Goal: Information Seeking & Learning: Understand process/instructions

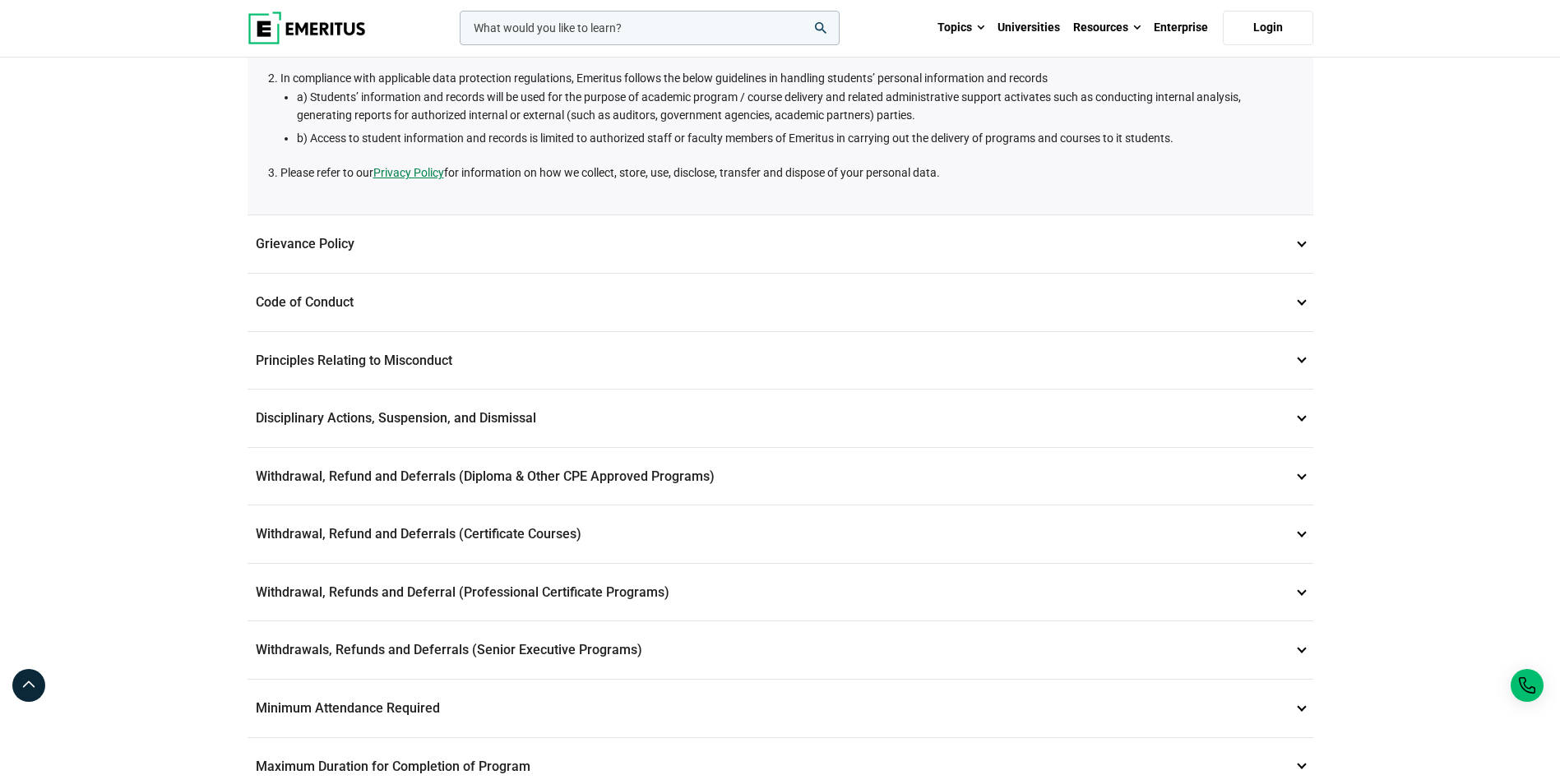
scroll to position [546, 0]
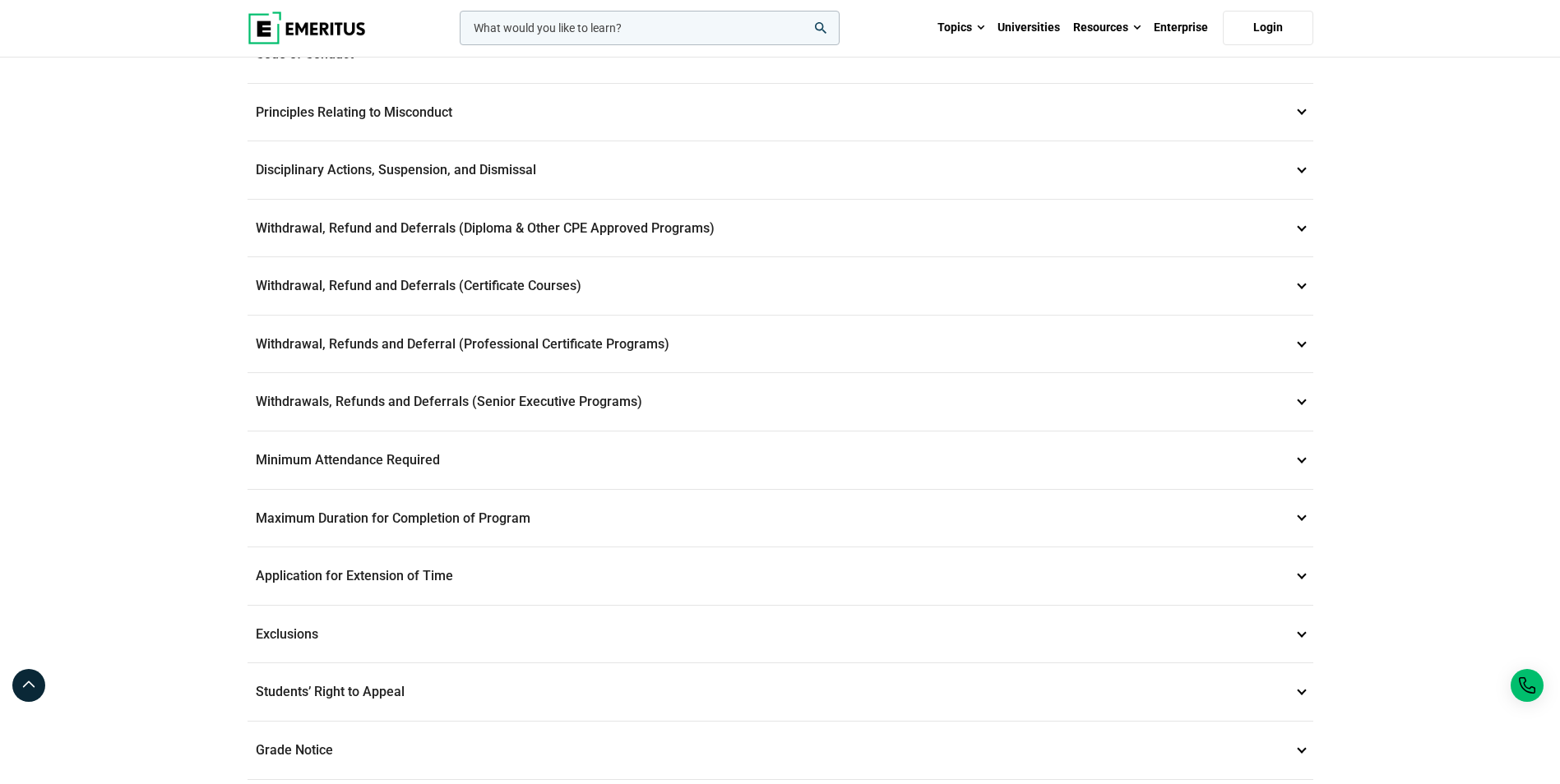
click at [629, 274] on p "Withdrawal, Refund and Deferrals (Certificate Courses) 7" at bounding box center [781, 286] width 1066 height 58
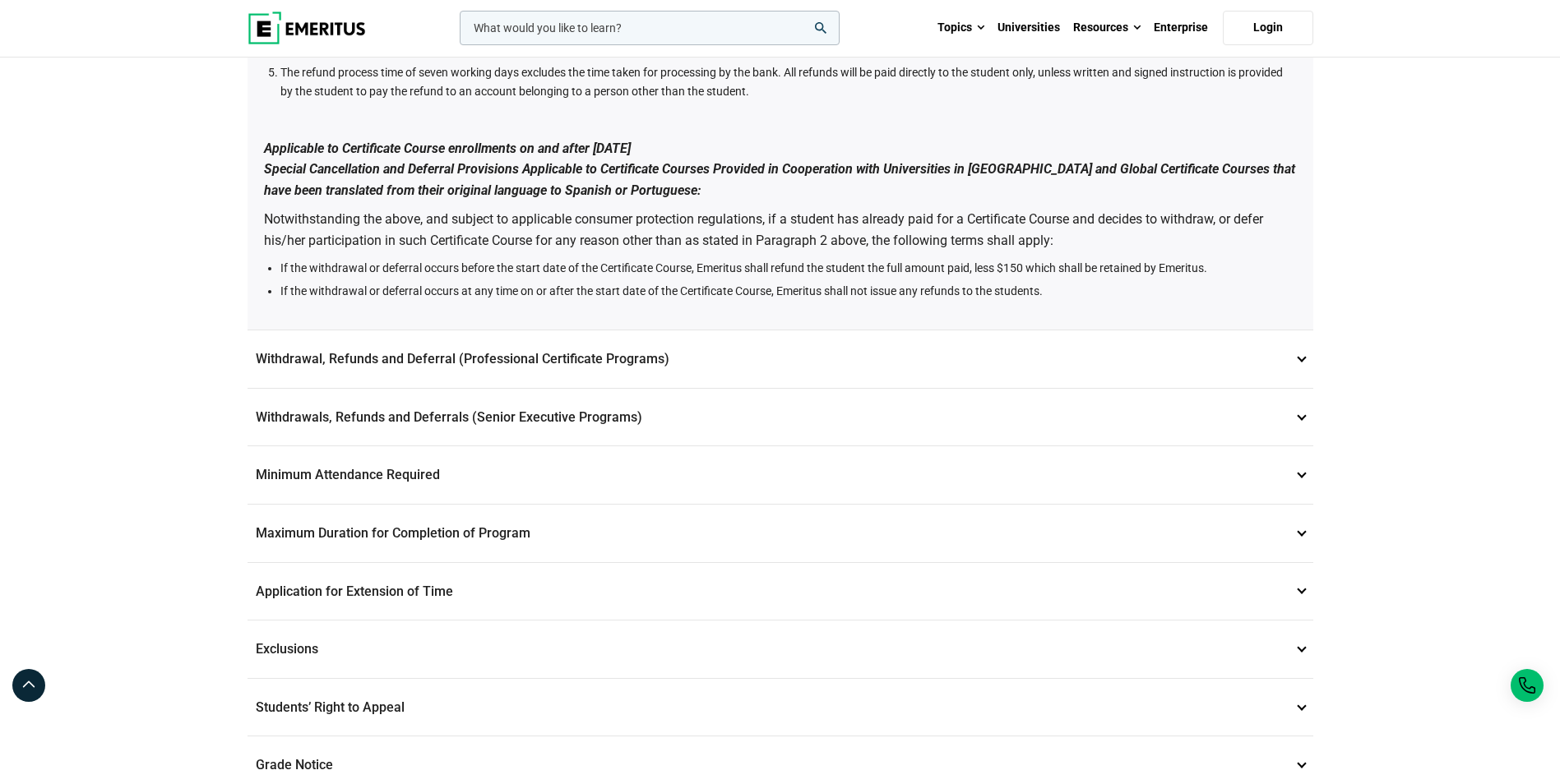
scroll to position [1287, 0]
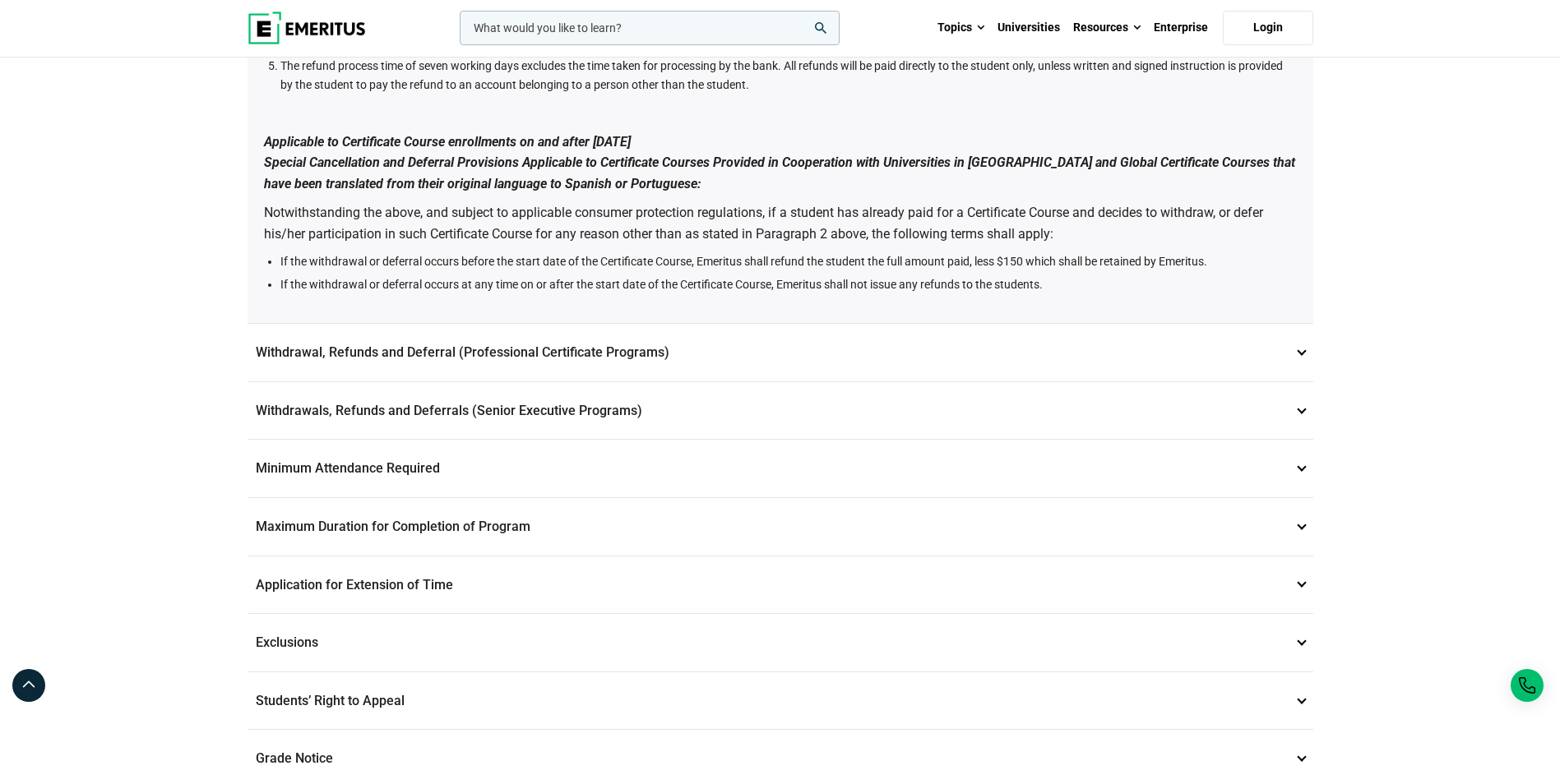
drag, startPoint x: 848, startPoint y: 387, endPoint x: 830, endPoint y: 406, distance: 26.2
click at [830, 406] on p "Withdrawals, Refunds and Deferrals (Senior Executive Programs) 9" at bounding box center [781, 411] width 1066 height 58
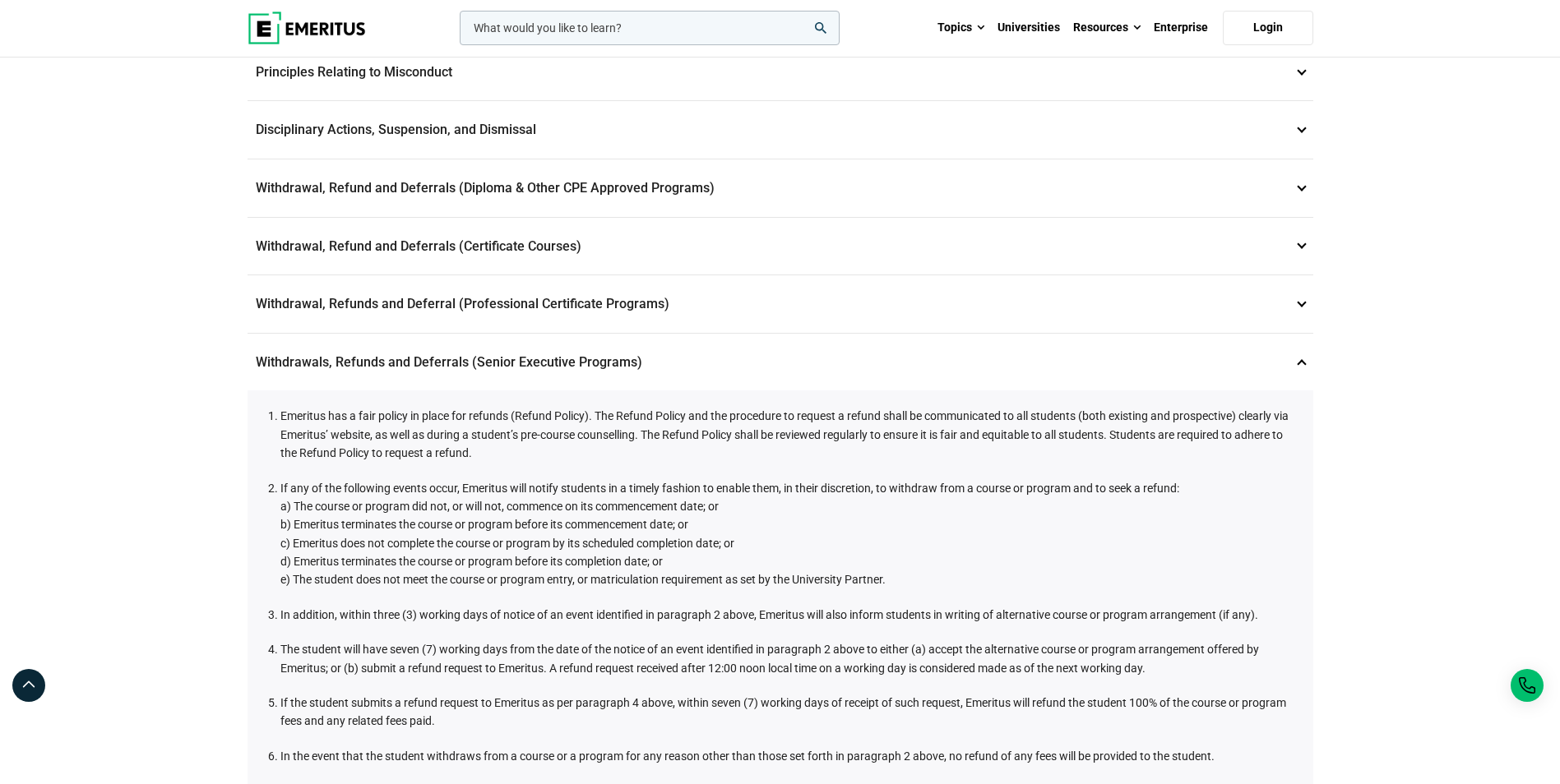
scroll to position [340, 0]
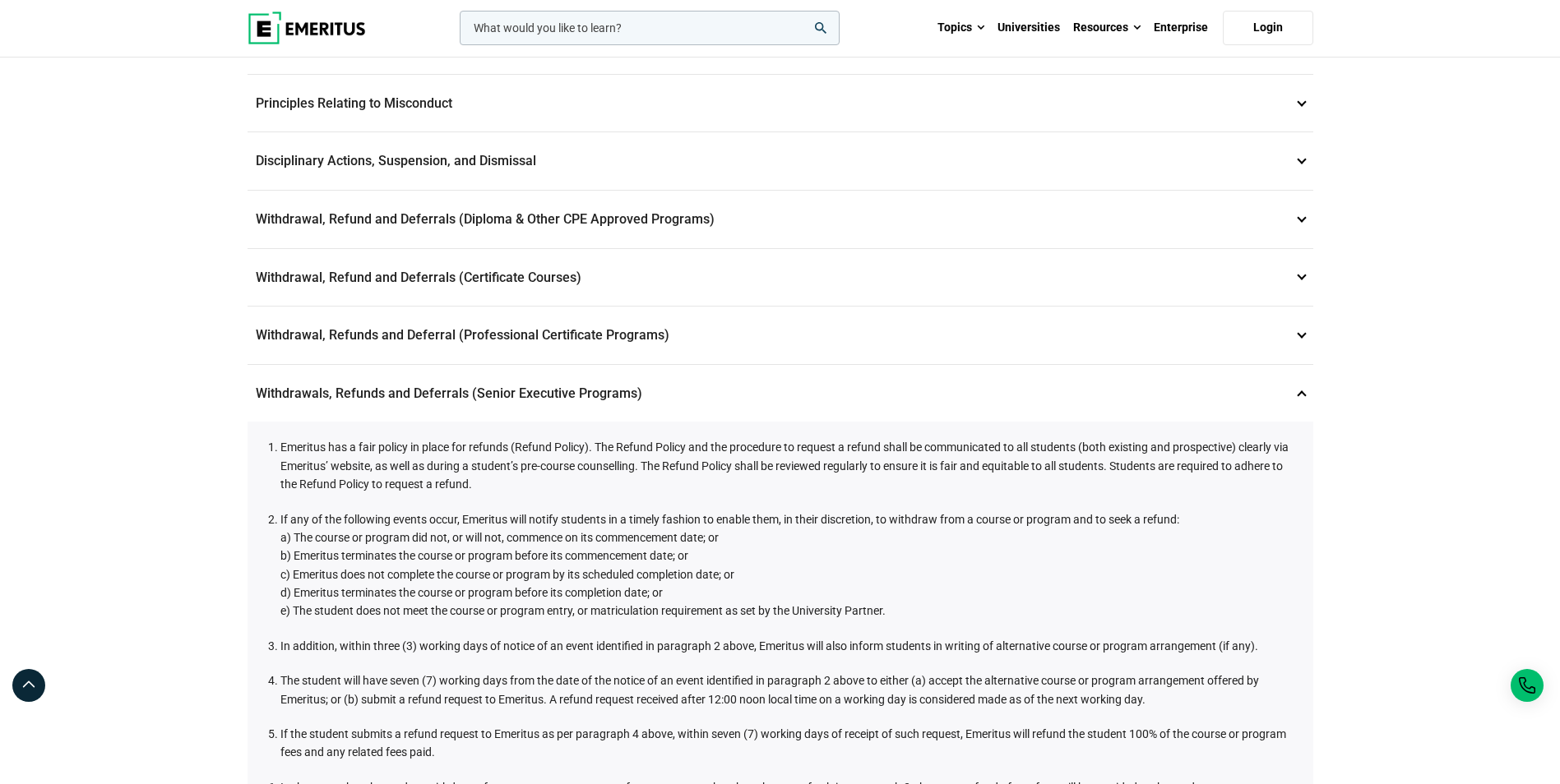
click at [666, 269] on p "Withdrawal, Refund and Deferrals (Certificate Courses) 7" at bounding box center [781, 278] width 1066 height 58
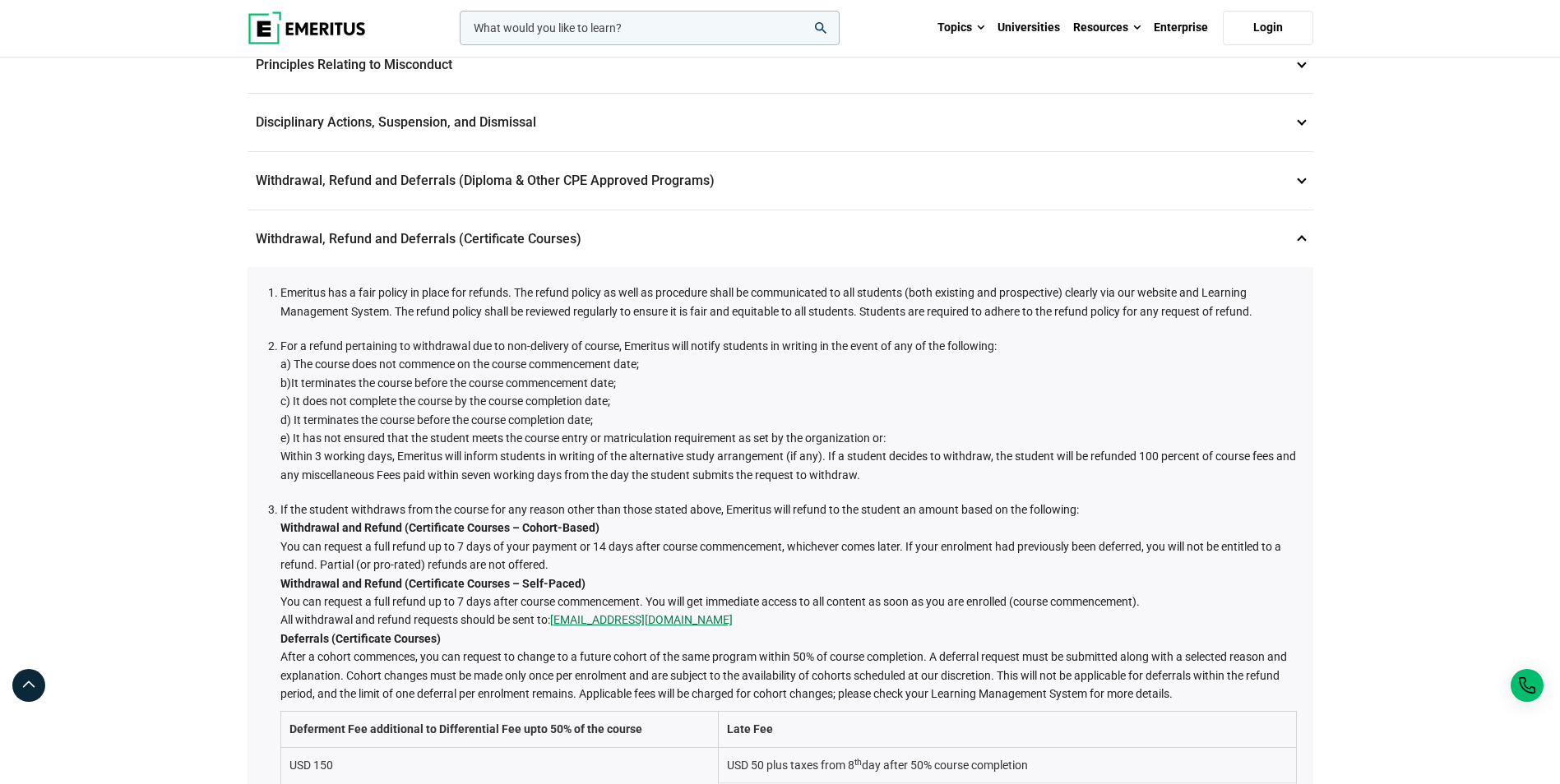
scroll to position [361, 0]
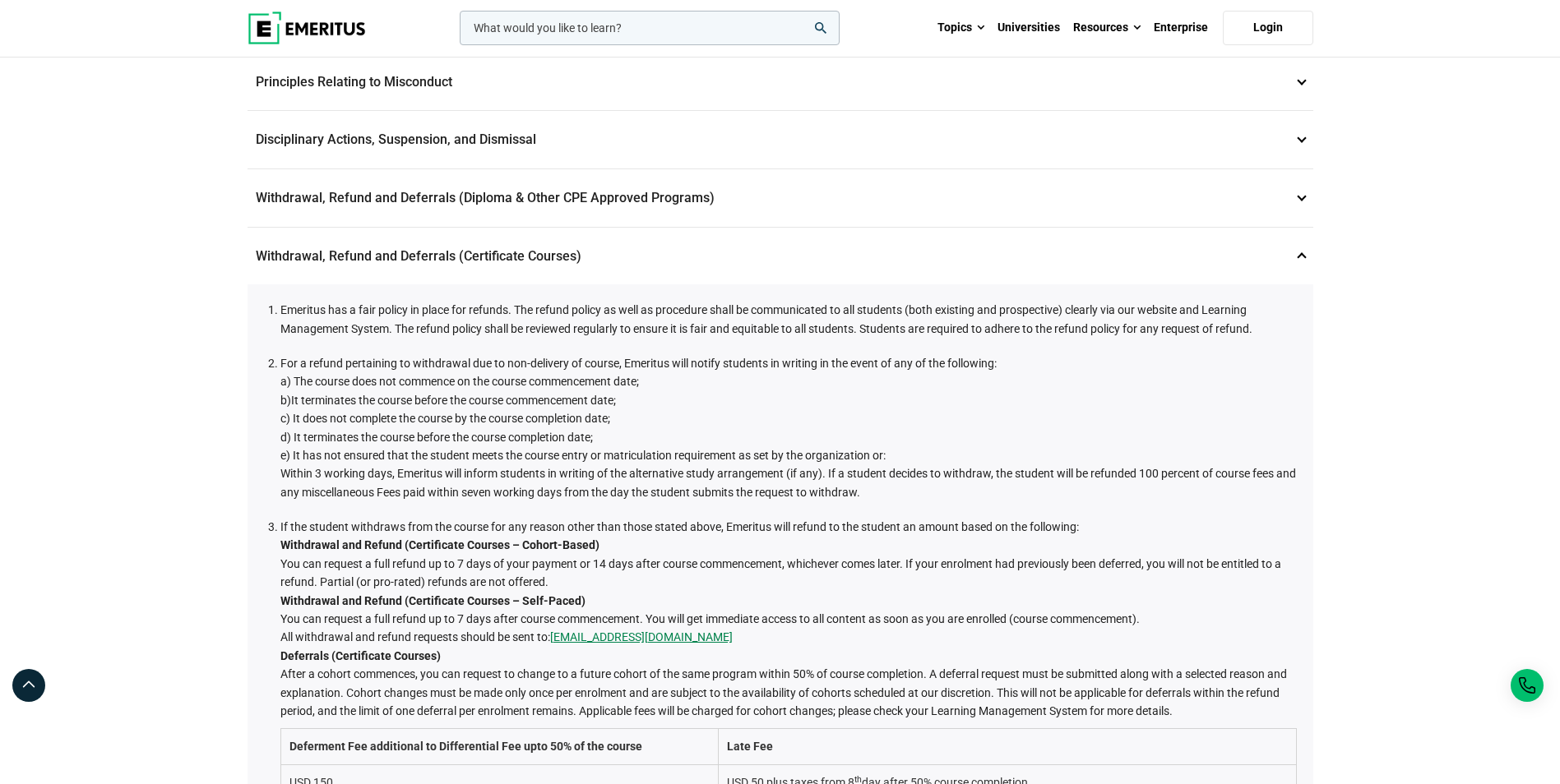
click at [957, 257] on p "Withdrawal, Refund and Deferrals (Certificate Courses) 7" at bounding box center [781, 256] width 1066 height 58
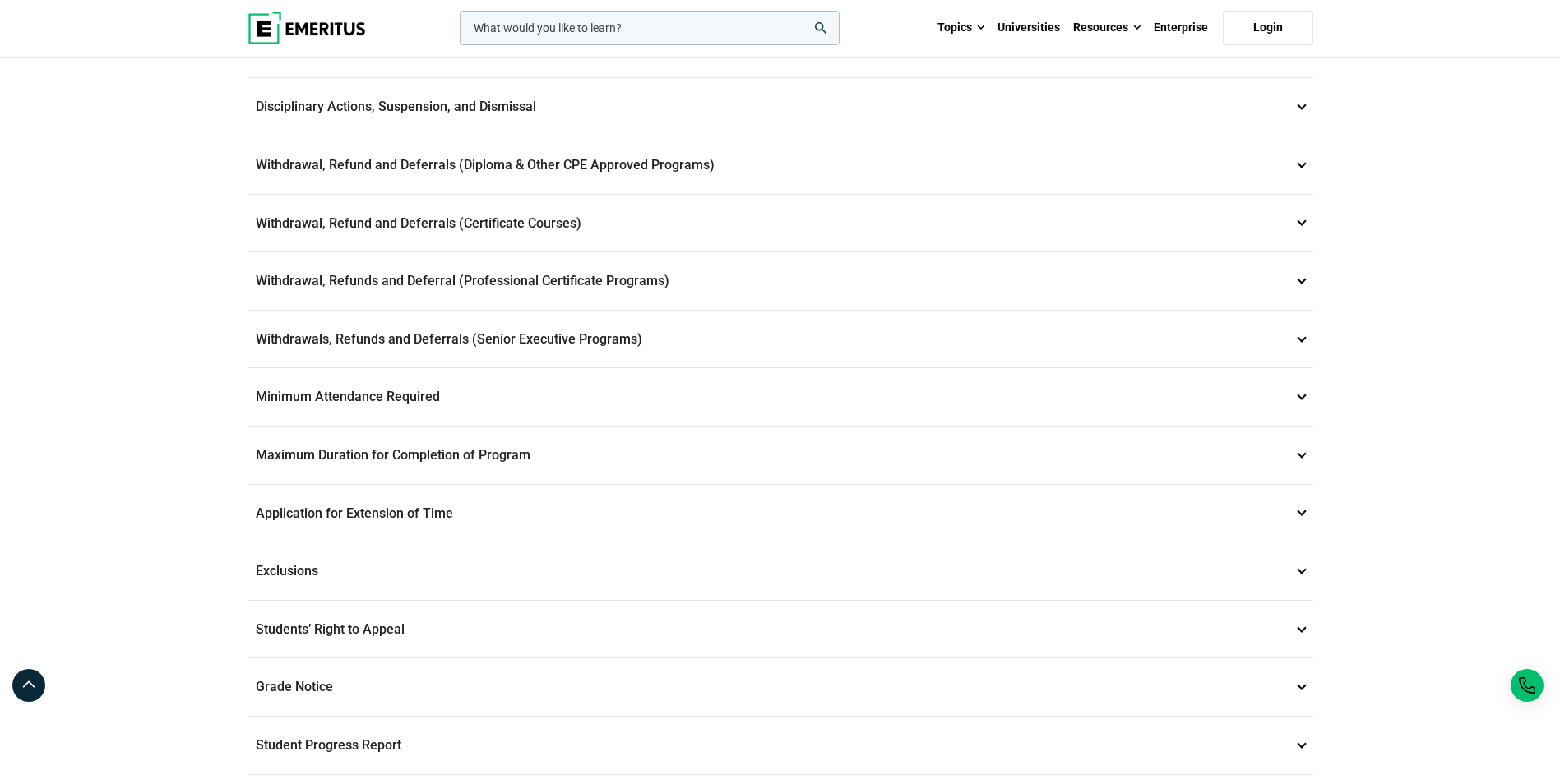
scroll to position [403, 0]
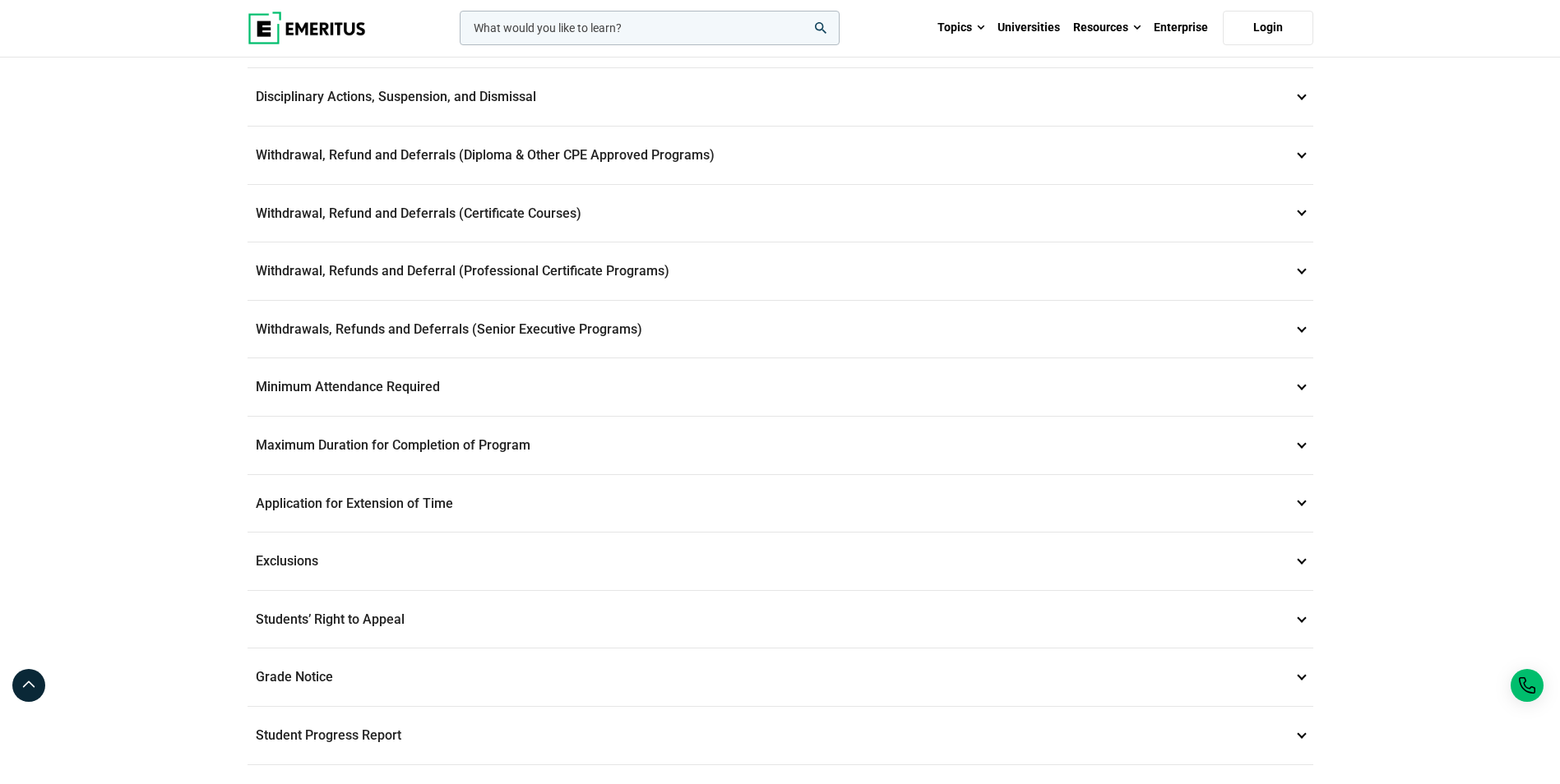
click at [767, 319] on p "Withdrawals, Refunds and Deferrals (Senior Executive Programs) 9" at bounding box center [781, 330] width 1066 height 58
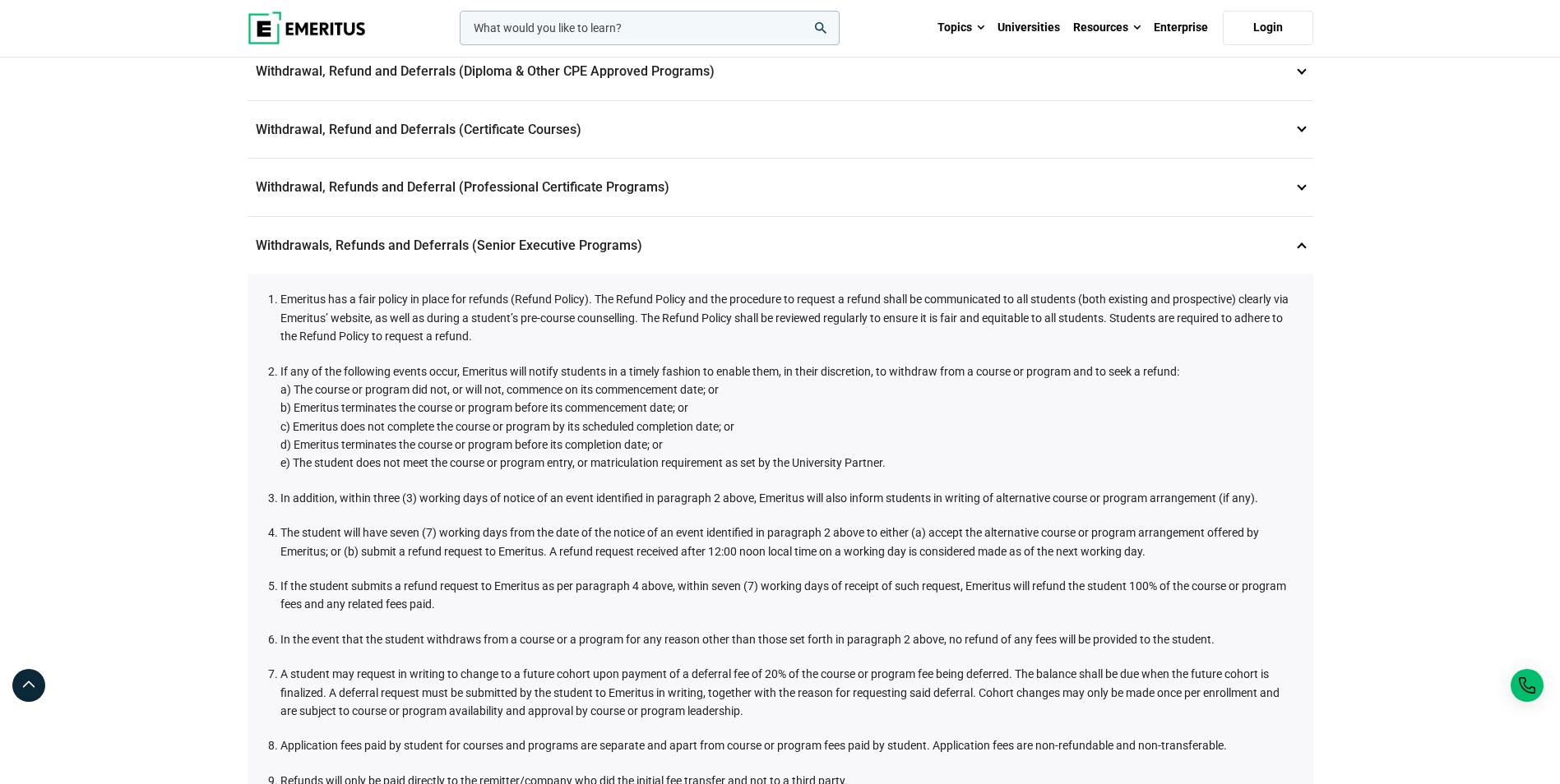
scroll to position [482, 0]
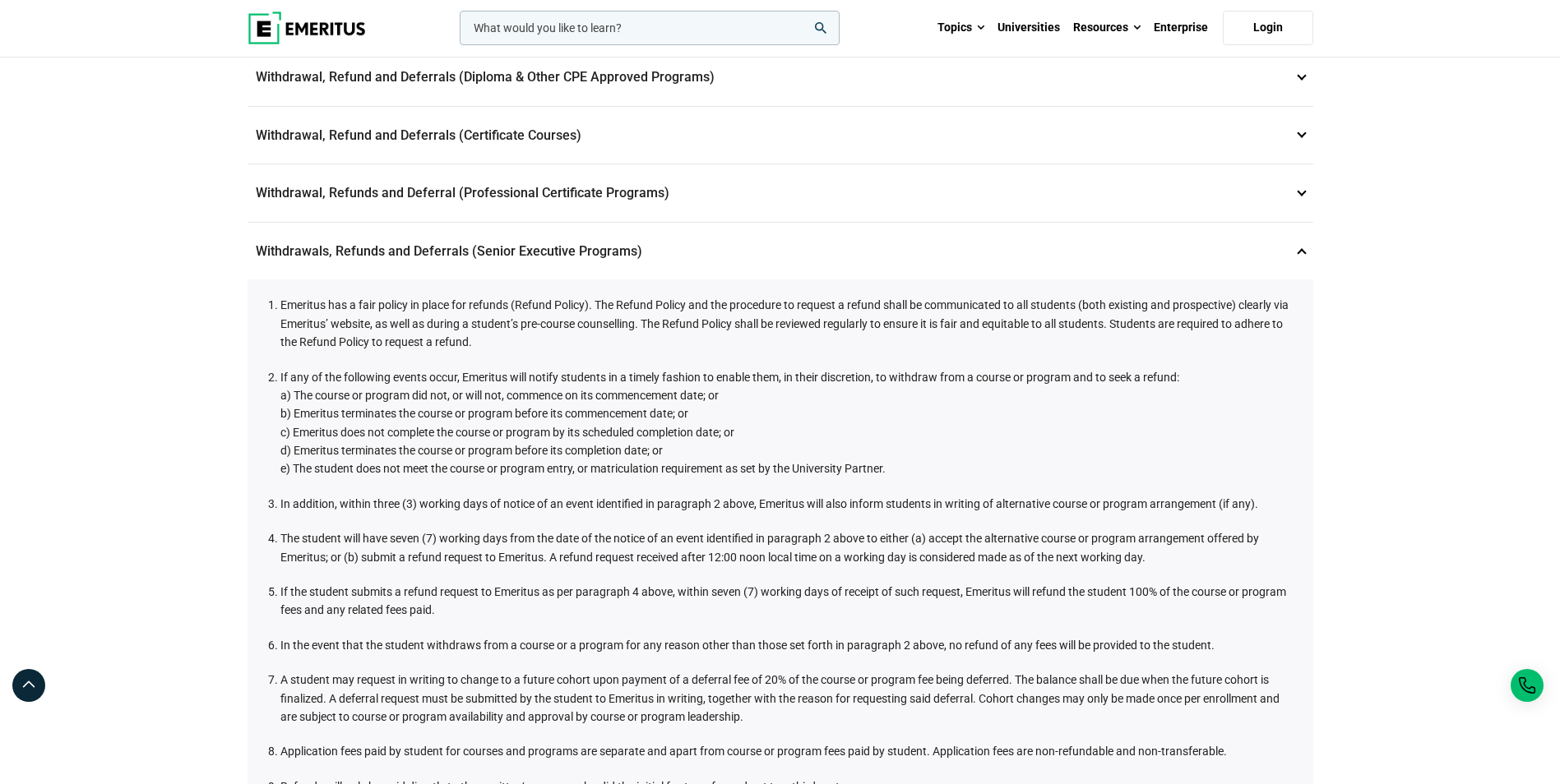
click at [737, 258] on p "Withdrawals, Refunds and Deferrals (Senior Executive Programs) 9" at bounding box center [781, 251] width 1066 height 58
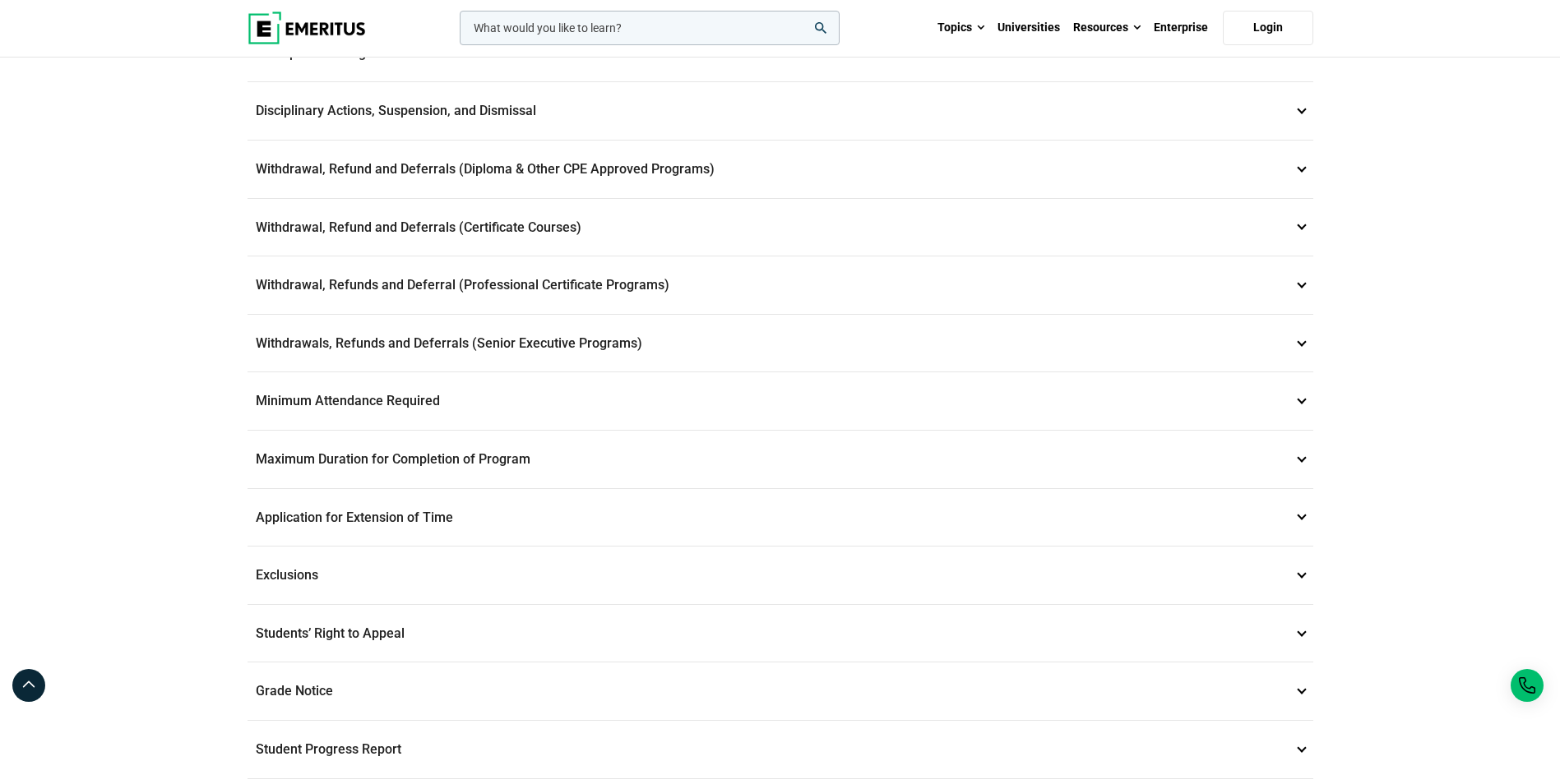
scroll to position [397, 0]
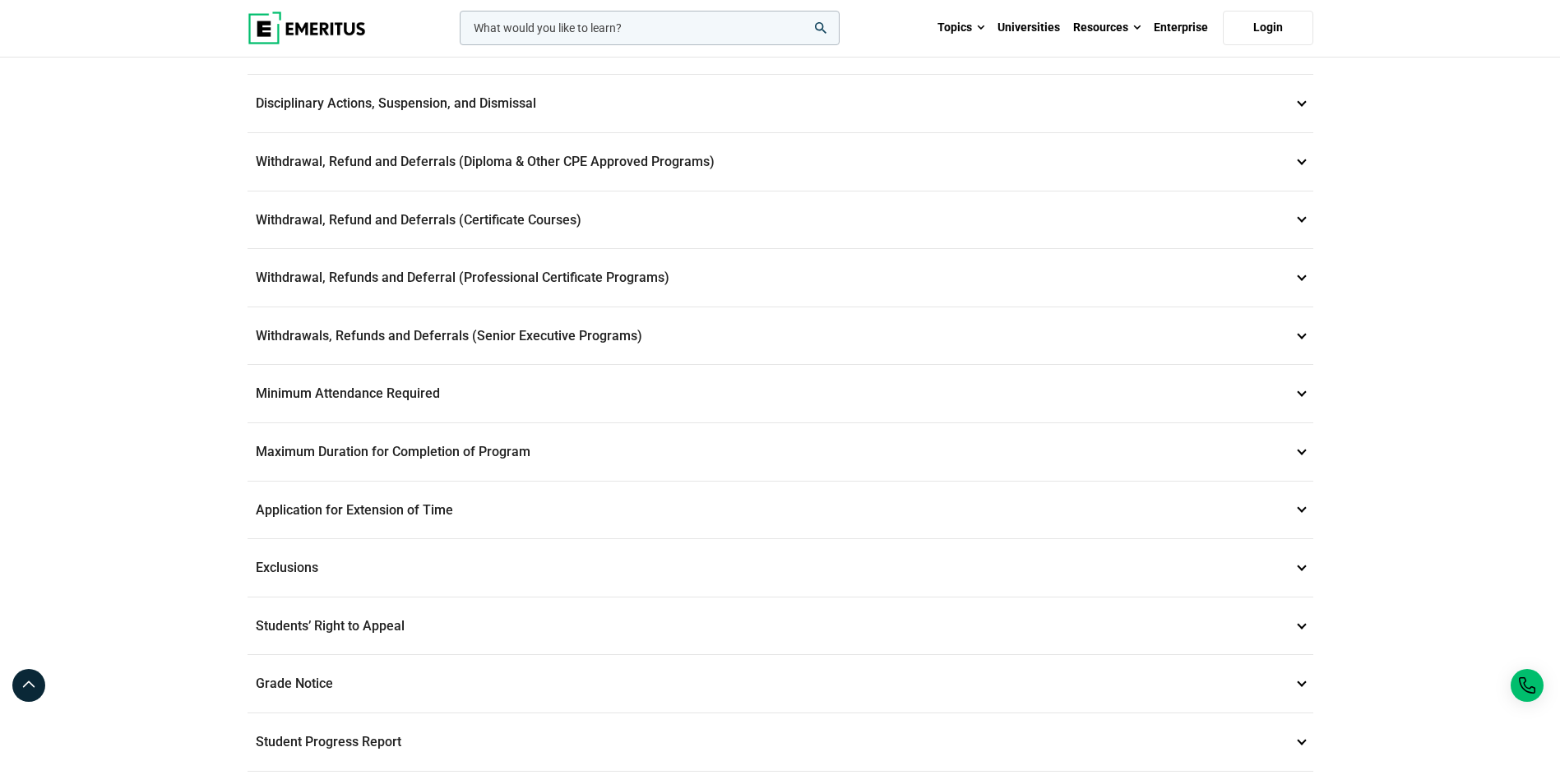
click at [790, 218] on p "Withdrawal, Refund and Deferrals (Certificate Courses) 7" at bounding box center [781, 220] width 1066 height 58
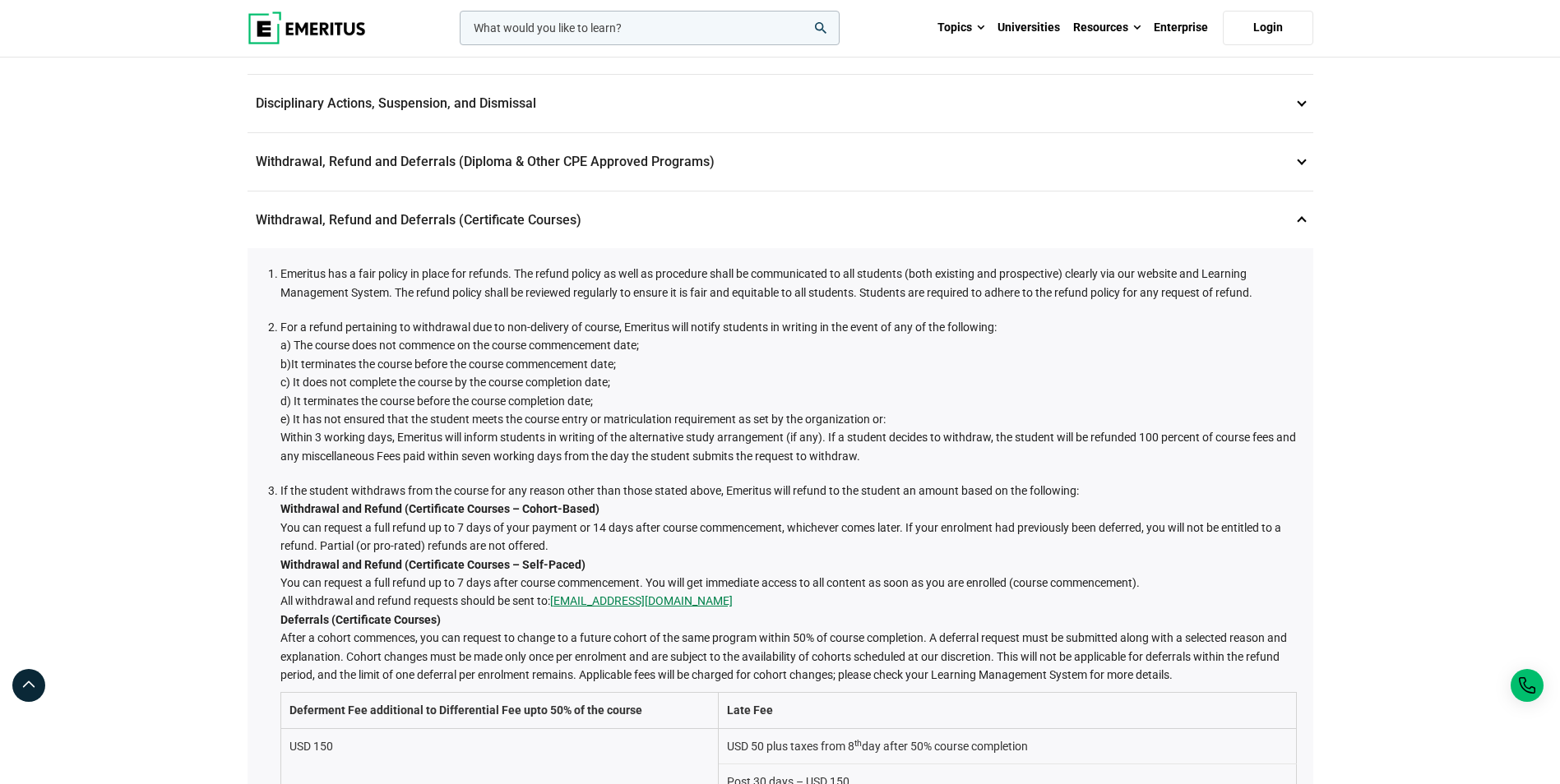
click at [1001, 707] on td "Late Fee" at bounding box center [1008, 710] width 577 height 35
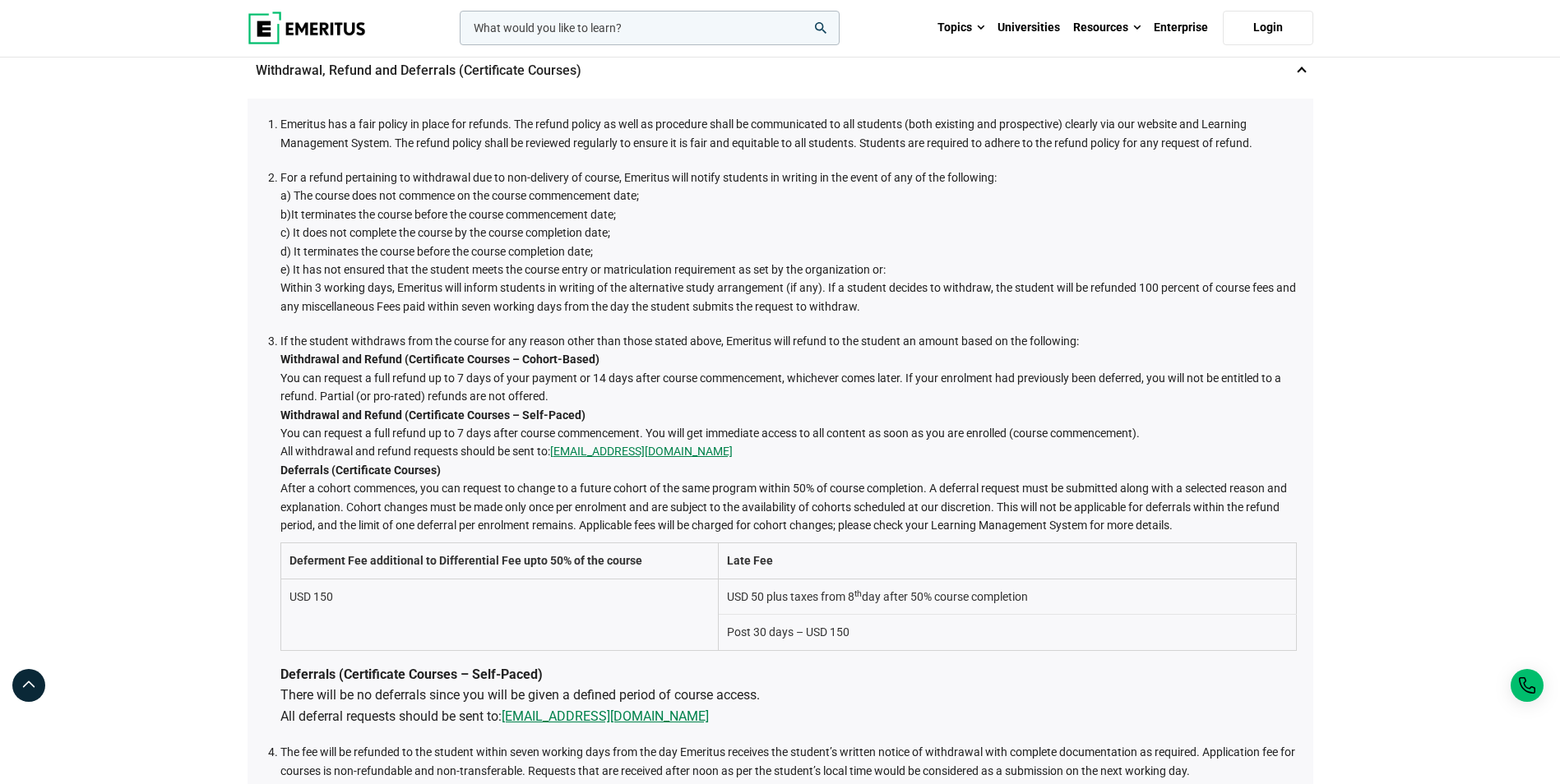
scroll to position [551, 0]
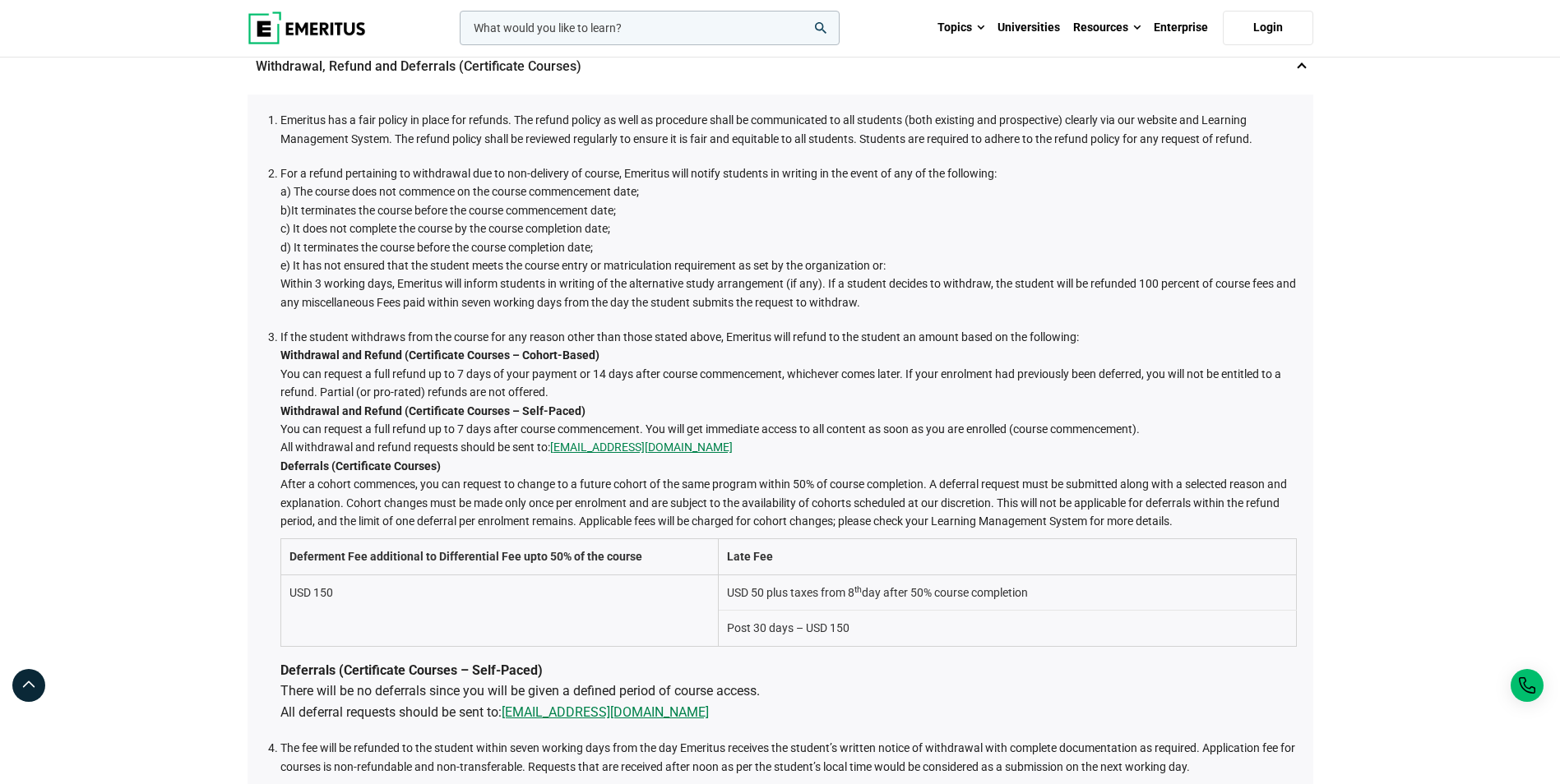
click at [734, 591] on td "USD 50 plus taxes from 8 th day after 50% course completion" at bounding box center [1008, 592] width 577 height 35
click at [793, 591] on td "USD 50 plus taxes from 8 th day after 50% course completion" at bounding box center [1008, 592] width 577 height 35
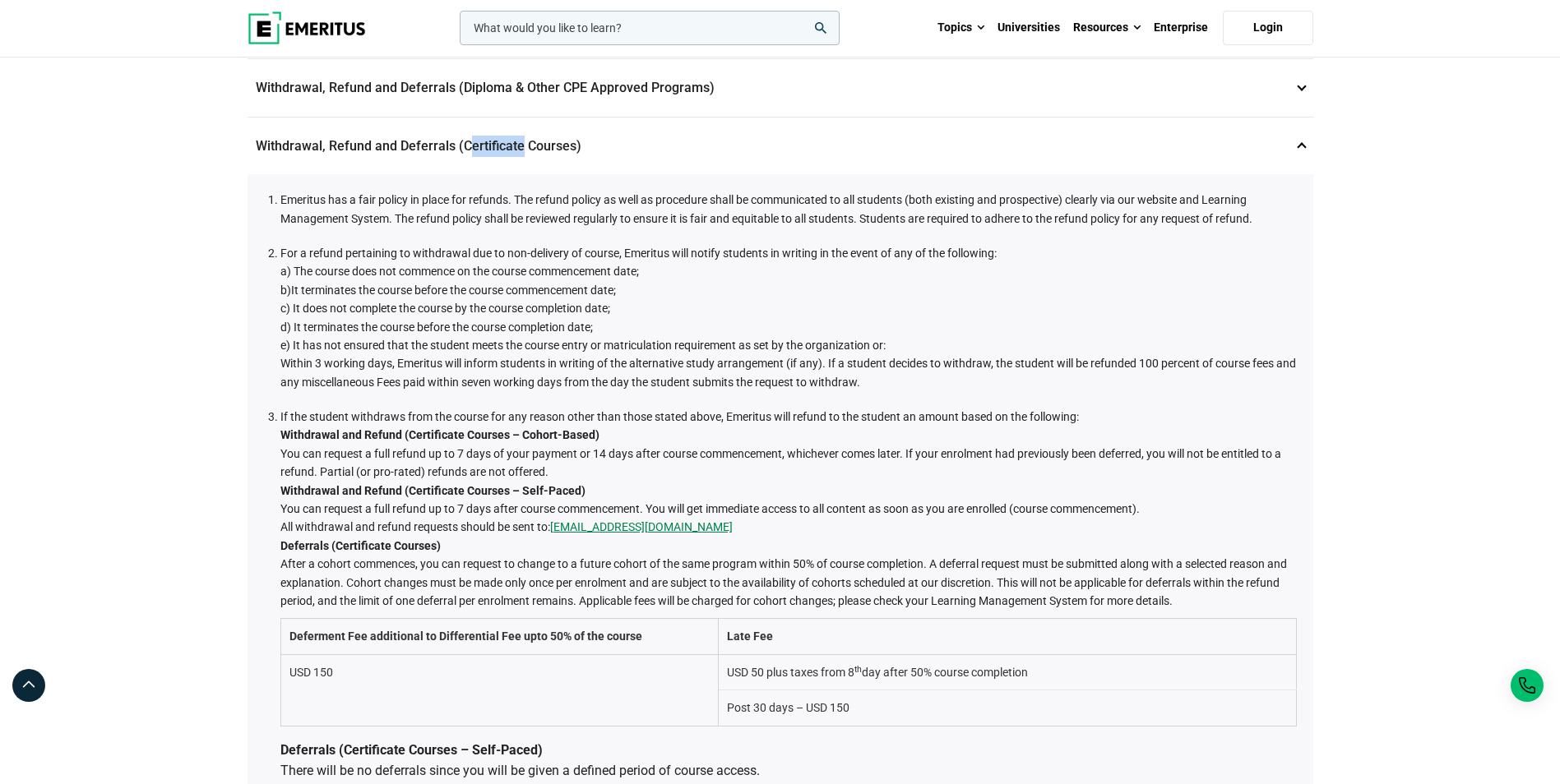
drag, startPoint x: 466, startPoint y: 145, endPoint x: 519, endPoint y: 144, distance: 53.0
click at [519, 144] on p "Withdrawal, Refund and Deferrals (Certificate Courses) 7" at bounding box center [781, 146] width 1066 height 58
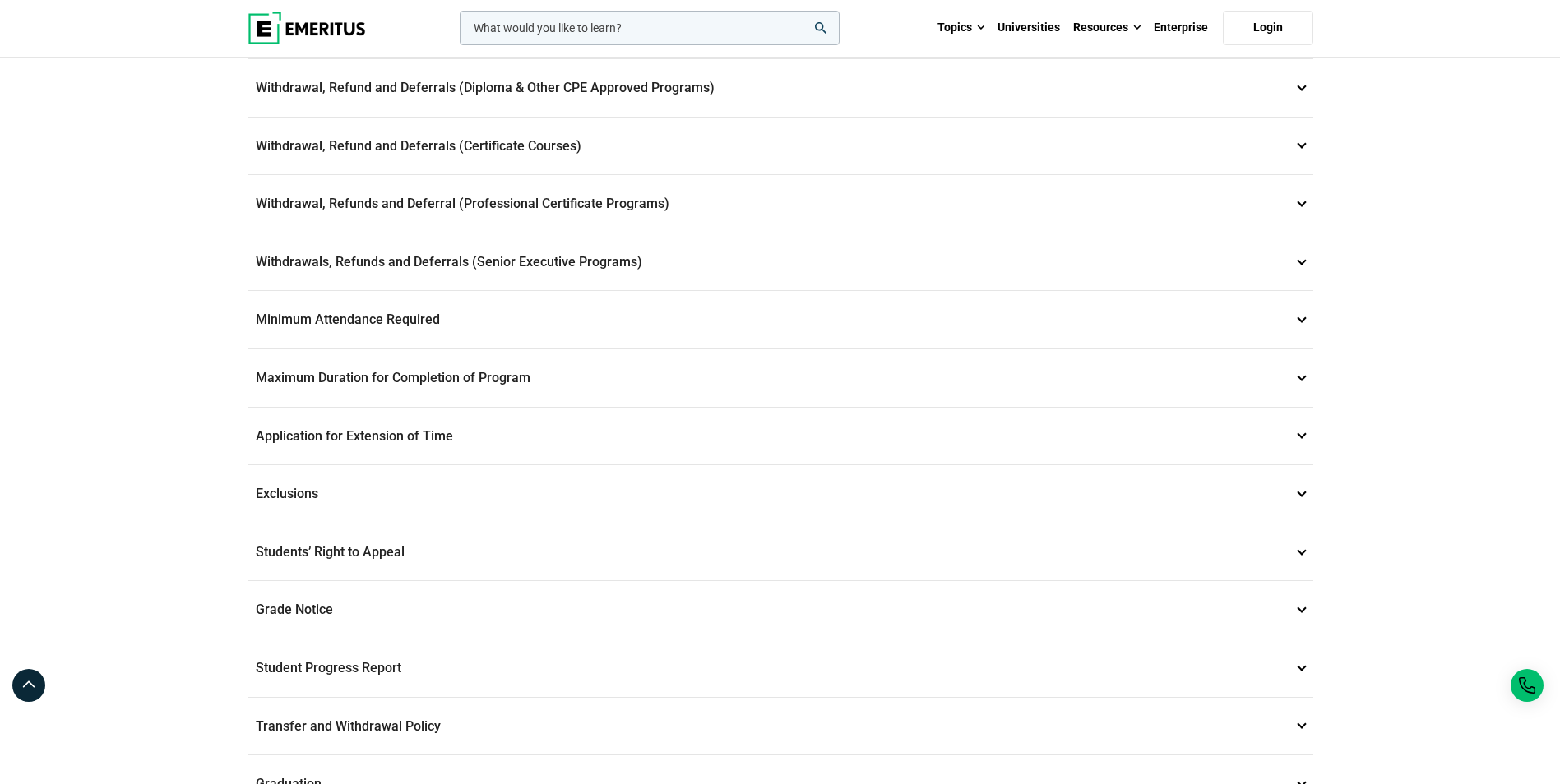
drag, startPoint x: 519, startPoint y: 144, endPoint x: 584, endPoint y: 143, distance: 65.0
click at [584, 143] on p "Withdrawal, Refund and Deferrals (Certificate Courses) 7" at bounding box center [781, 146] width 1066 height 58
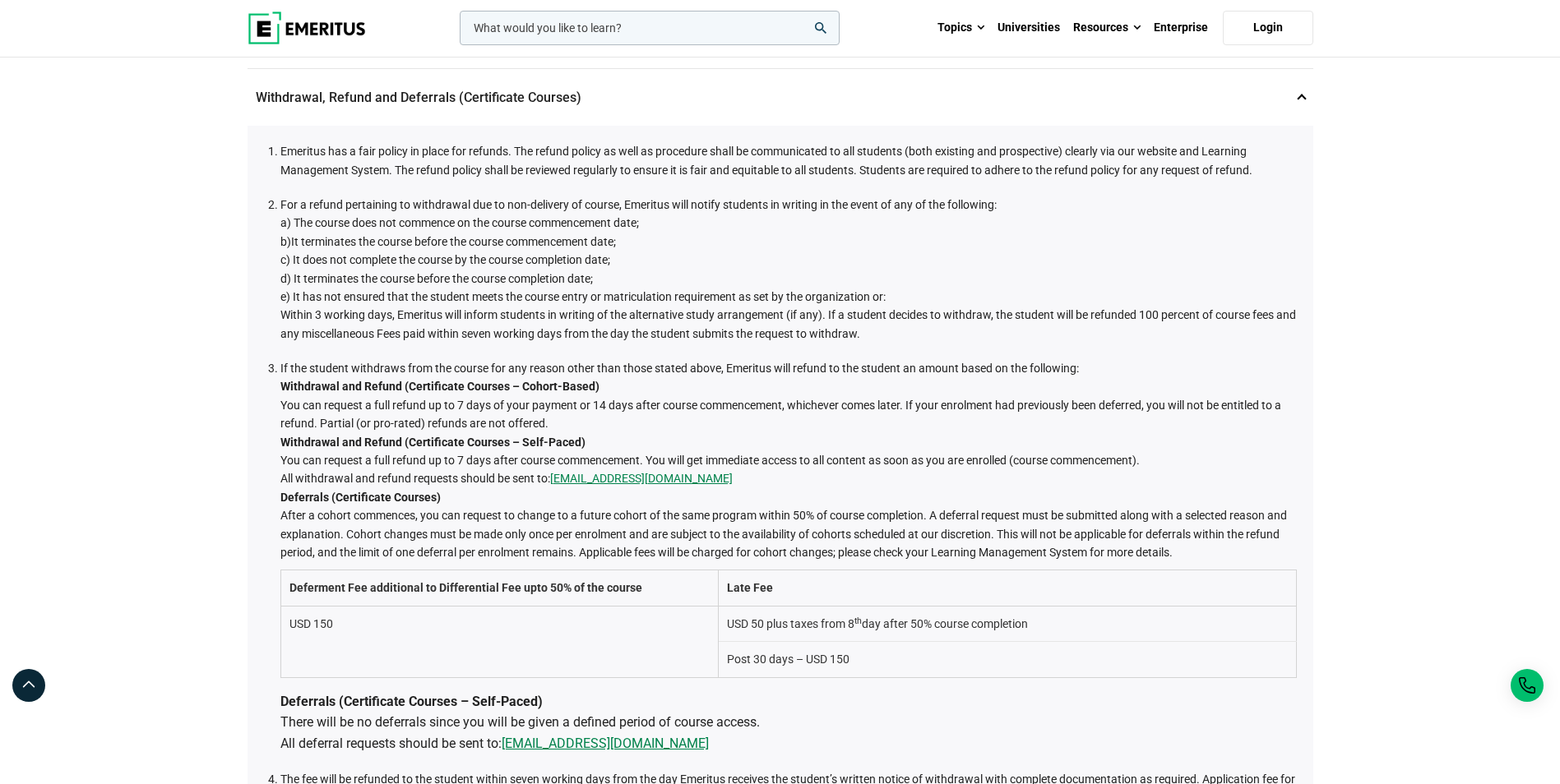
scroll to position [526, 0]
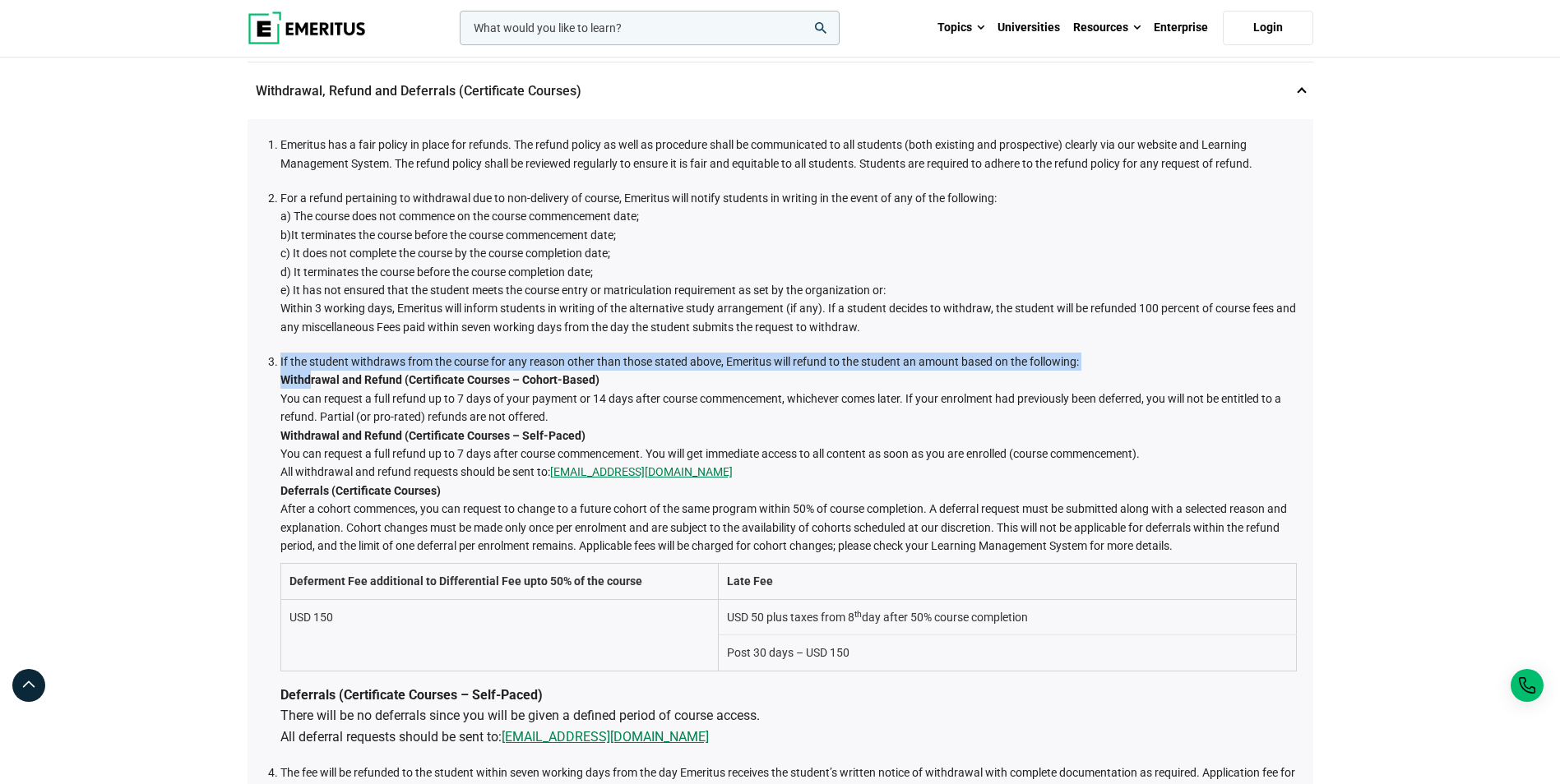
drag, startPoint x: 309, startPoint y: 382, endPoint x: 504, endPoint y: 370, distance: 195.4
click at [504, 370] on li "If the student withdraws from the course for any reason other than those stated…" at bounding box center [788, 551] width 1017 height 395
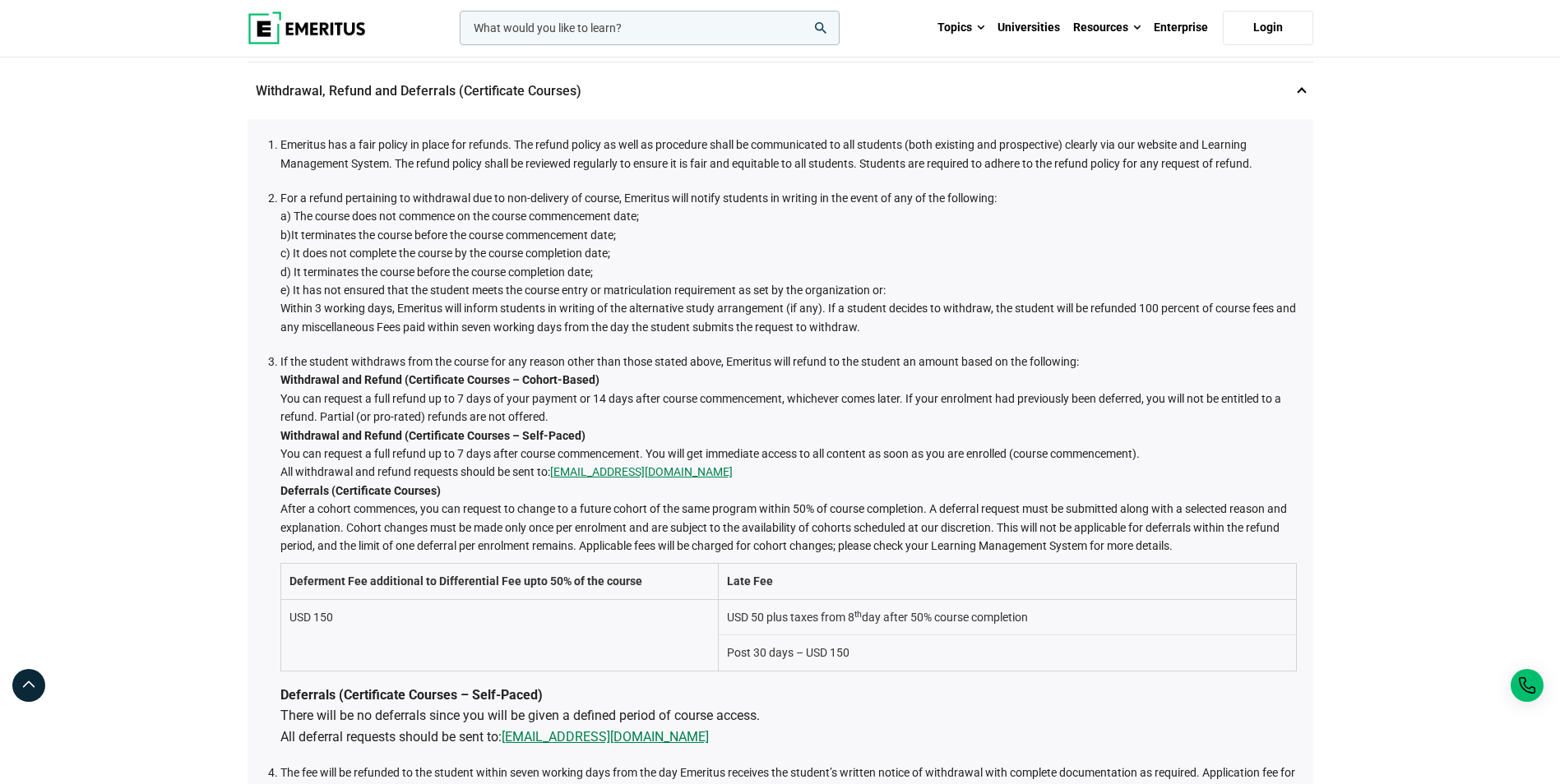
drag, startPoint x: 504, startPoint y: 370, endPoint x: 593, endPoint y: 391, distance: 91.4
click at [613, 397] on li "If the student withdraws from the course for any reason other than those stated…" at bounding box center [788, 551] width 1017 height 395
click at [557, 436] on strong "Withdrawal and Refund (Certificate Courses – Self-Paced)" at bounding box center [433, 436] width 305 height 13
click at [703, 404] on li "If the student withdraws from the course for any reason other than those stated…" at bounding box center [788, 551] width 1017 height 395
click at [787, 403] on li "If the student withdraws from the course for any reason other than those stated…" at bounding box center [788, 551] width 1017 height 395
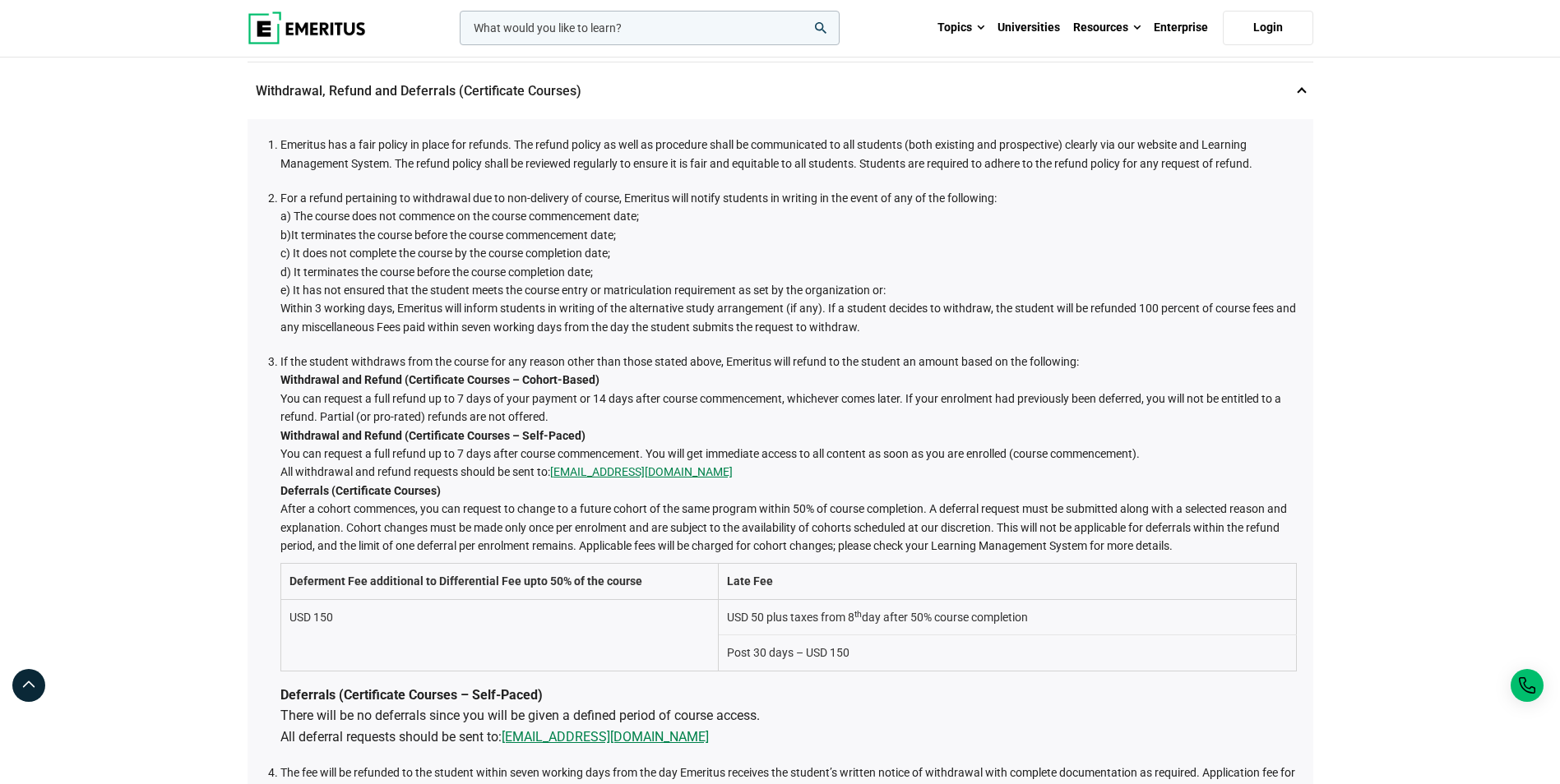
click at [558, 435] on strong "Withdrawal and Refund (Certificate Courses – Self-Paced)" at bounding box center [433, 436] width 305 height 13
click at [531, 438] on strong "Withdrawal and Refund (Certificate Courses – Self-Paced)" at bounding box center [433, 436] width 305 height 13
drag, startPoint x: 546, startPoint y: 376, endPoint x: 476, endPoint y: 375, distance: 70.0
click at [476, 375] on strong "Withdrawal and Refund (Certificate Courses – Cohort-Based)" at bounding box center [439, 380] width 319 height 13
drag, startPoint x: 476, startPoint y: 375, endPoint x: 546, endPoint y: 376, distance: 70.0
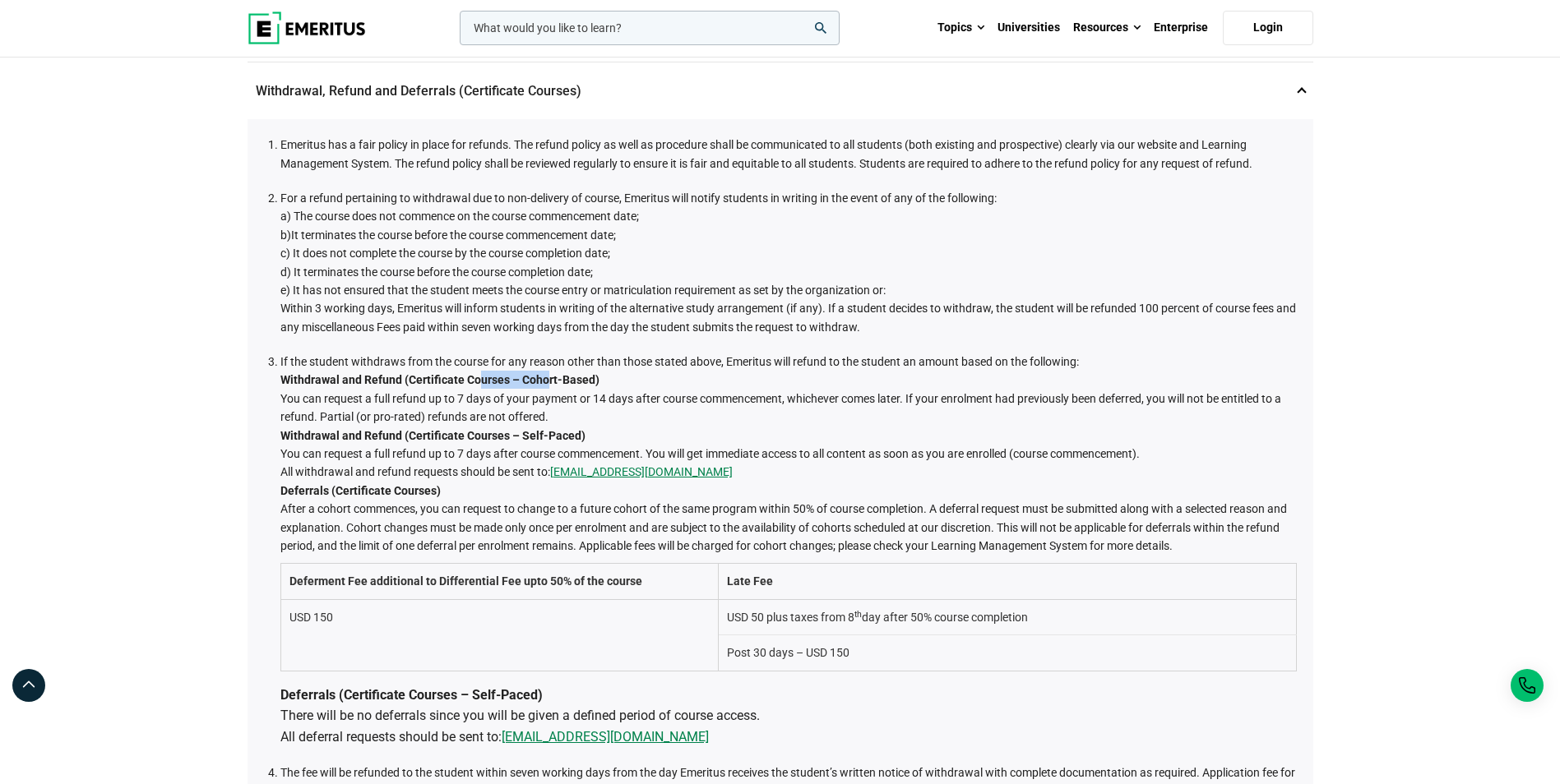
click at [546, 376] on strong "Withdrawal and Refund (Certificate Courses – Cohort-Based)" at bounding box center [439, 380] width 319 height 13
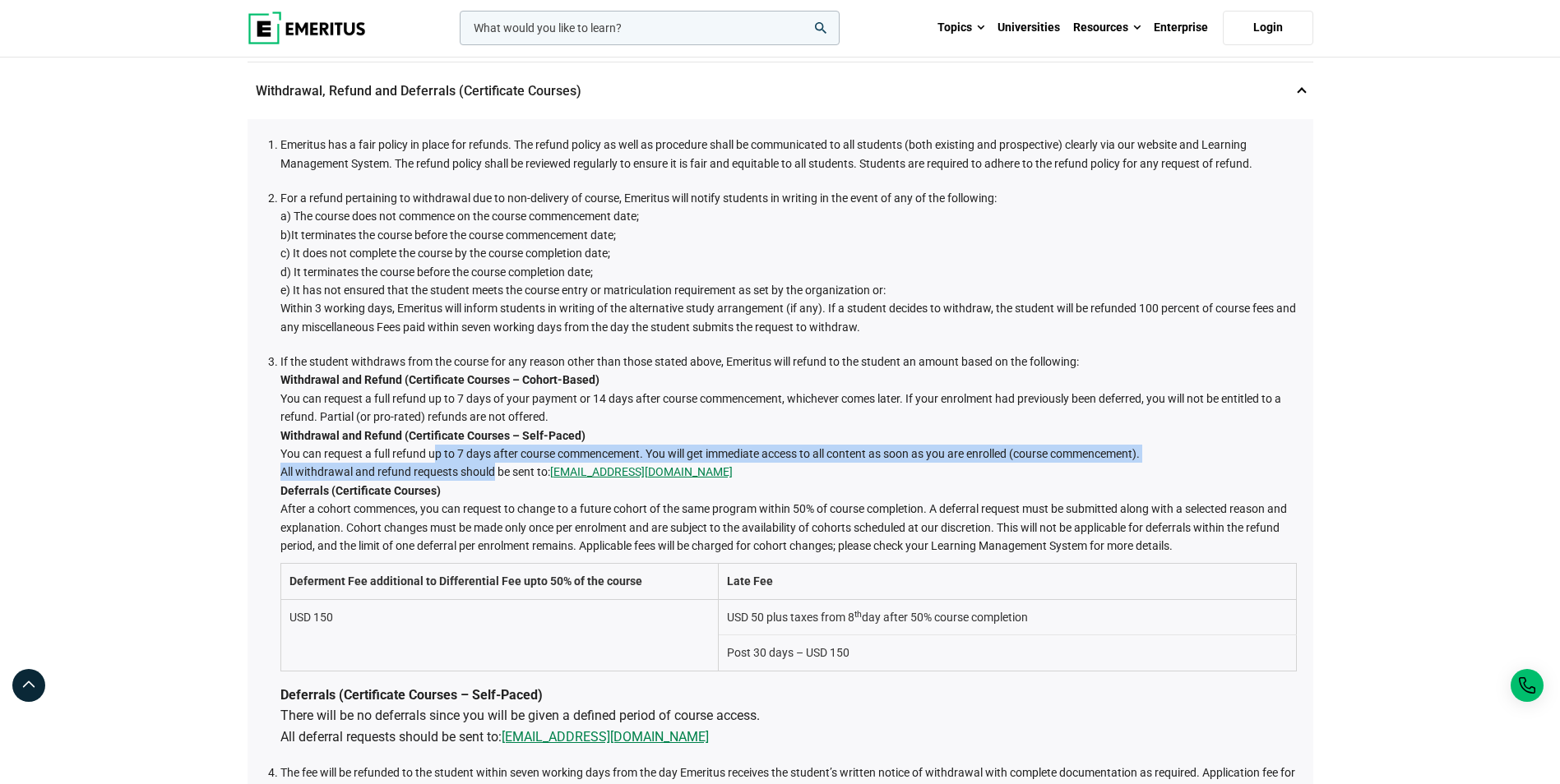
drag, startPoint x: 491, startPoint y: 464, endPoint x: 430, endPoint y: 456, distance: 61.5
click at [430, 456] on li "If the student withdraws from the course for any reason other than those stated…" at bounding box center [788, 551] width 1017 height 395
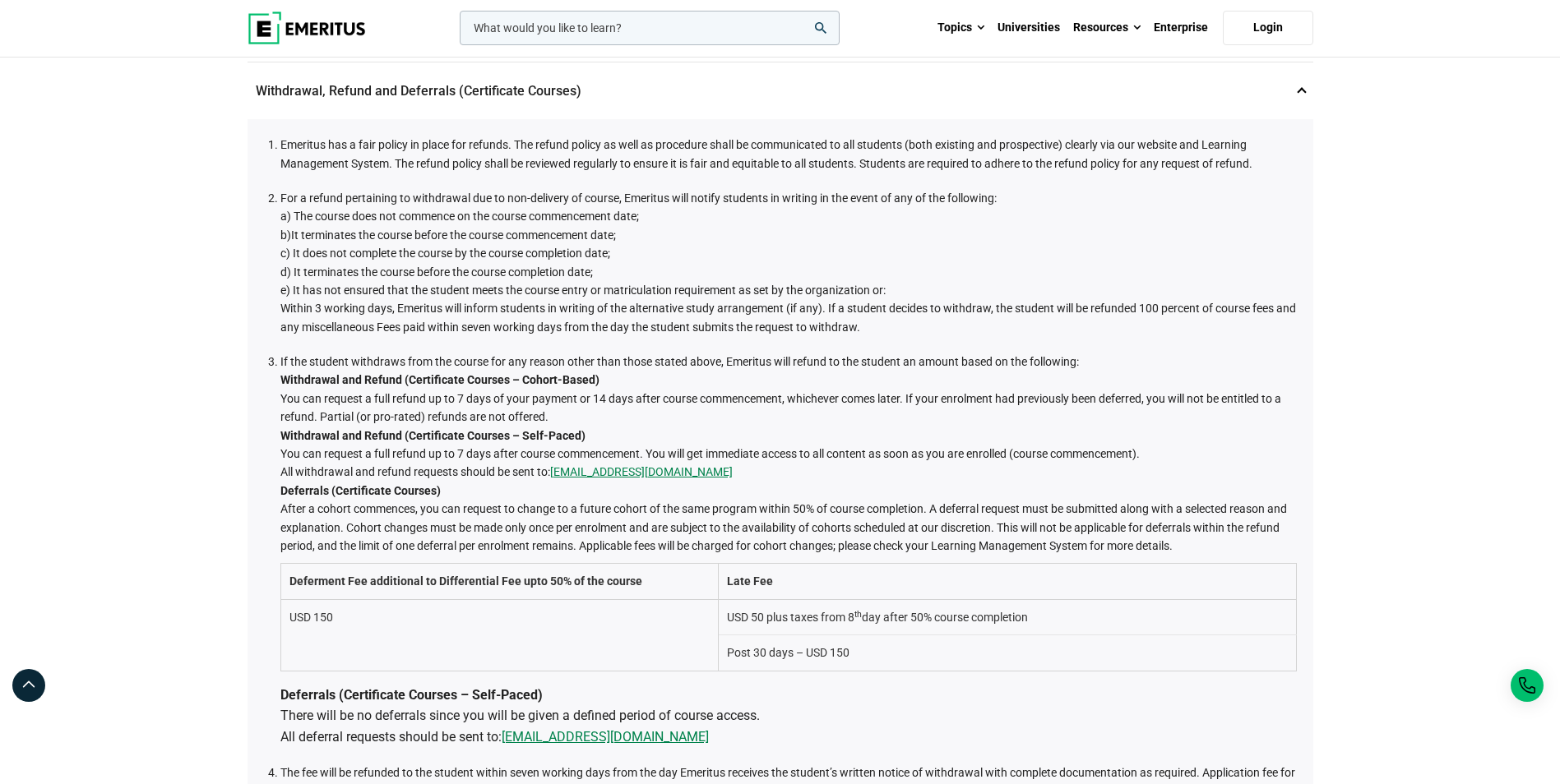
drag, startPoint x: 1147, startPoint y: 397, endPoint x: 1131, endPoint y: 397, distance: 16.0
click at [1147, 397] on li "If the student withdraws from the course for any reason other than those stated…" at bounding box center [788, 551] width 1017 height 395
drag, startPoint x: 357, startPoint y: 448, endPoint x: 665, endPoint y: 456, distance: 308.1
click at [665, 456] on li "If the student withdraws from the course for any reason other than those stated…" at bounding box center [788, 551] width 1017 height 395
click at [468, 389] on li "If the student withdraws from the course for any reason other than those stated…" at bounding box center [788, 551] width 1017 height 395
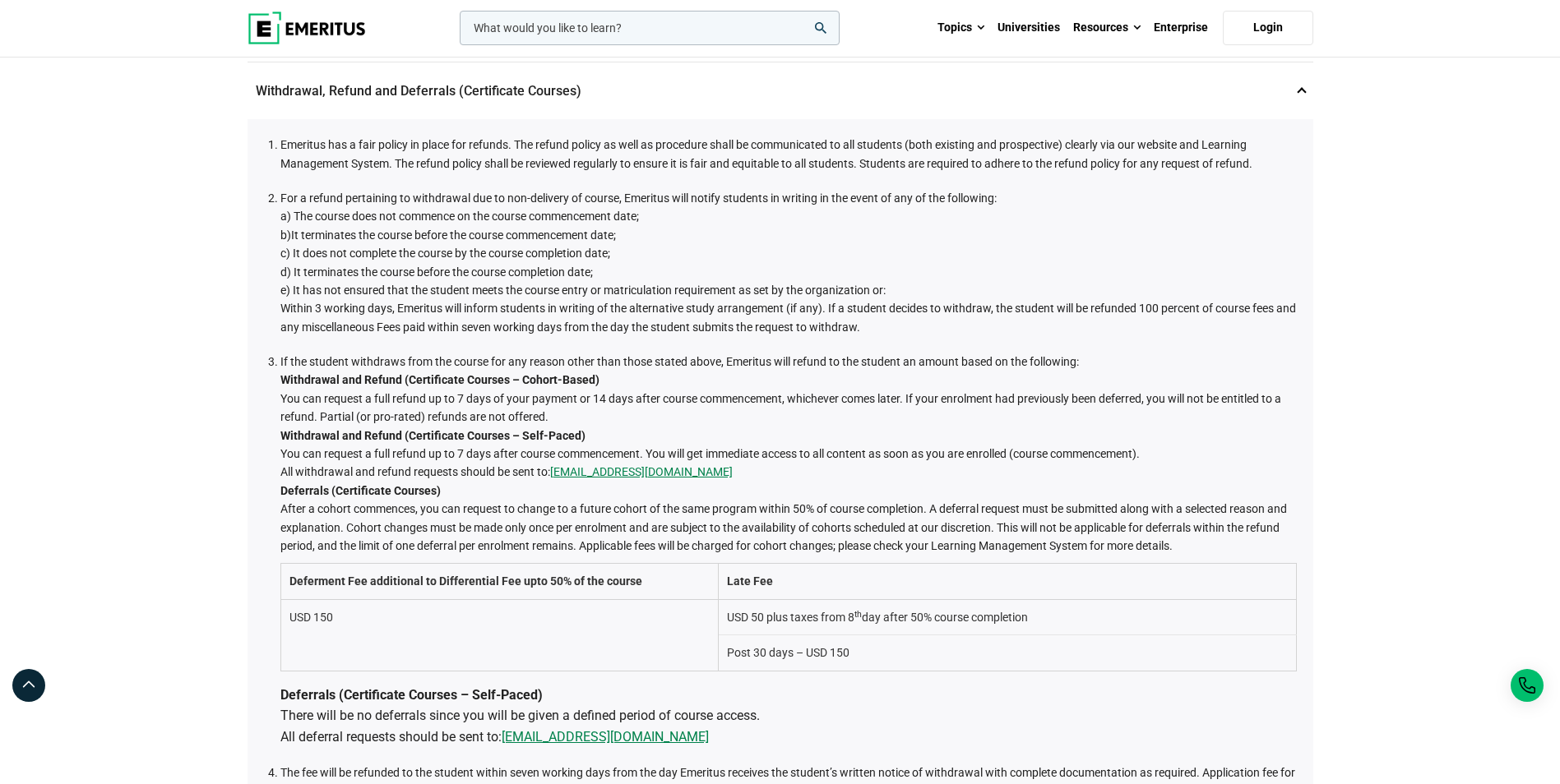
scroll to position [589, 0]
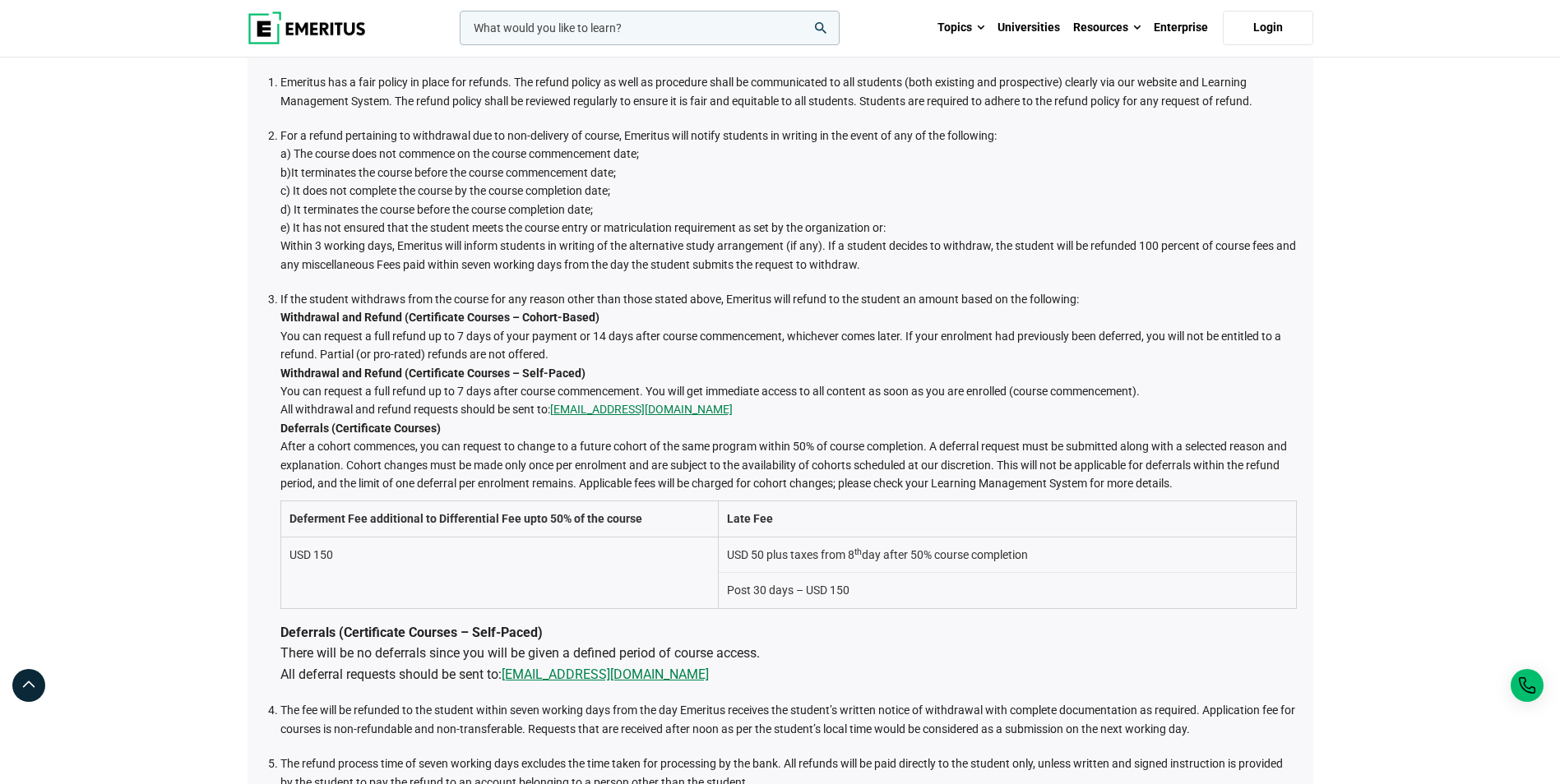
click at [436, 331] on li "If the student withdraws from the course for any reason other than those stated…" at bounding box center [788, 488] width 1017 height 395
drag, startPoint x: 264, startPoint y: 332, endPoint x: 303, endPoint y: 334, distance: 39.1
click at [303, 334] on div "Emeritus has a fair policy in place for refunds. The refund policy as well as p…" at bounding box center [781, 539] width 1066 height 965
drag, startPoint x: 303, startPoint y: 334, endPoint x: 455, endPoint y: 397, distance: 164.5
click at [455, 397] on li "If the student withdraws from the course for any reason other than those stated…" at bounding box center [788, 488] width 1017 height 395
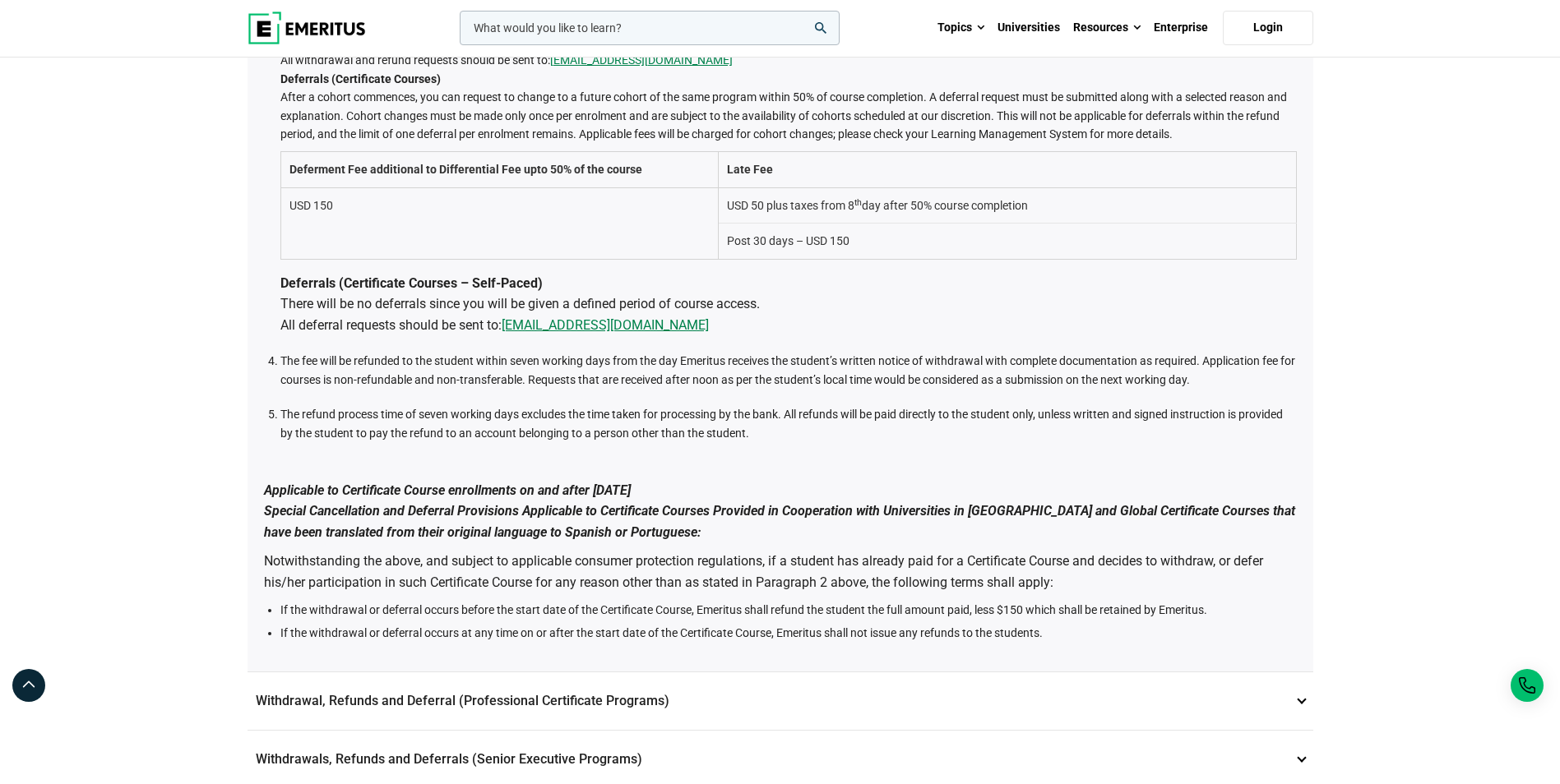
scroll to position [970, 0]
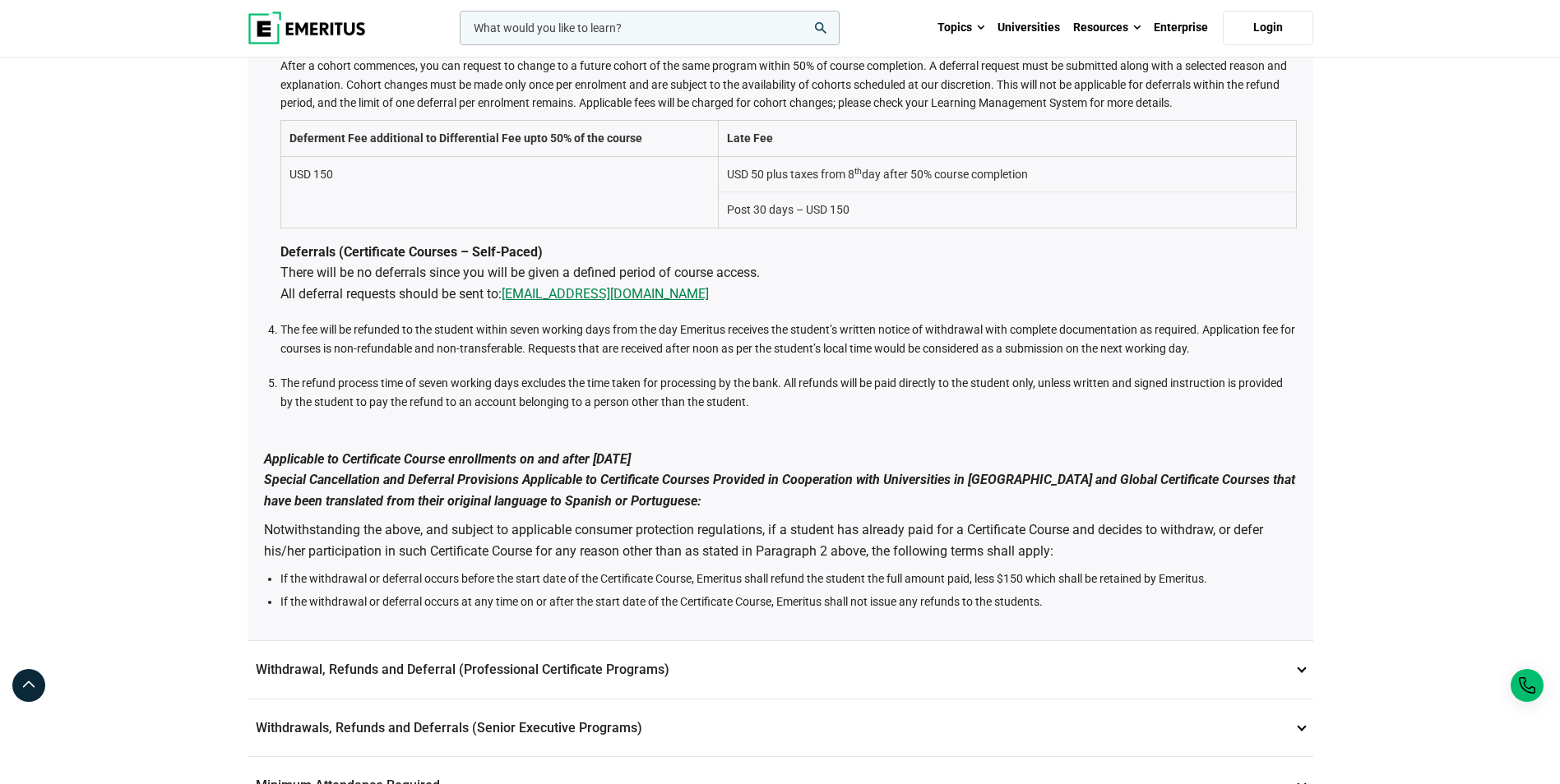
drag, startPoint x: 285, startPoint y: 464, endPoint x: 670, endPoint y: 451, distance: 385.2
click at [670, 451] on b "Applicable to Certificate Course enrollments on and after [DATE] Special Cancel…" at bounding box center [779, 479] width 1031 height 58
drag, startPoint x: 670, startPoint y: 451, endPoint x: 681, endPoint y: 447, distance: 11.7
click at [681, 447] on p "Applicable to Certificate Course enrollments on and after [DATE] Special Cancel…" at bounding box center [780, 469] width 1033 height 84
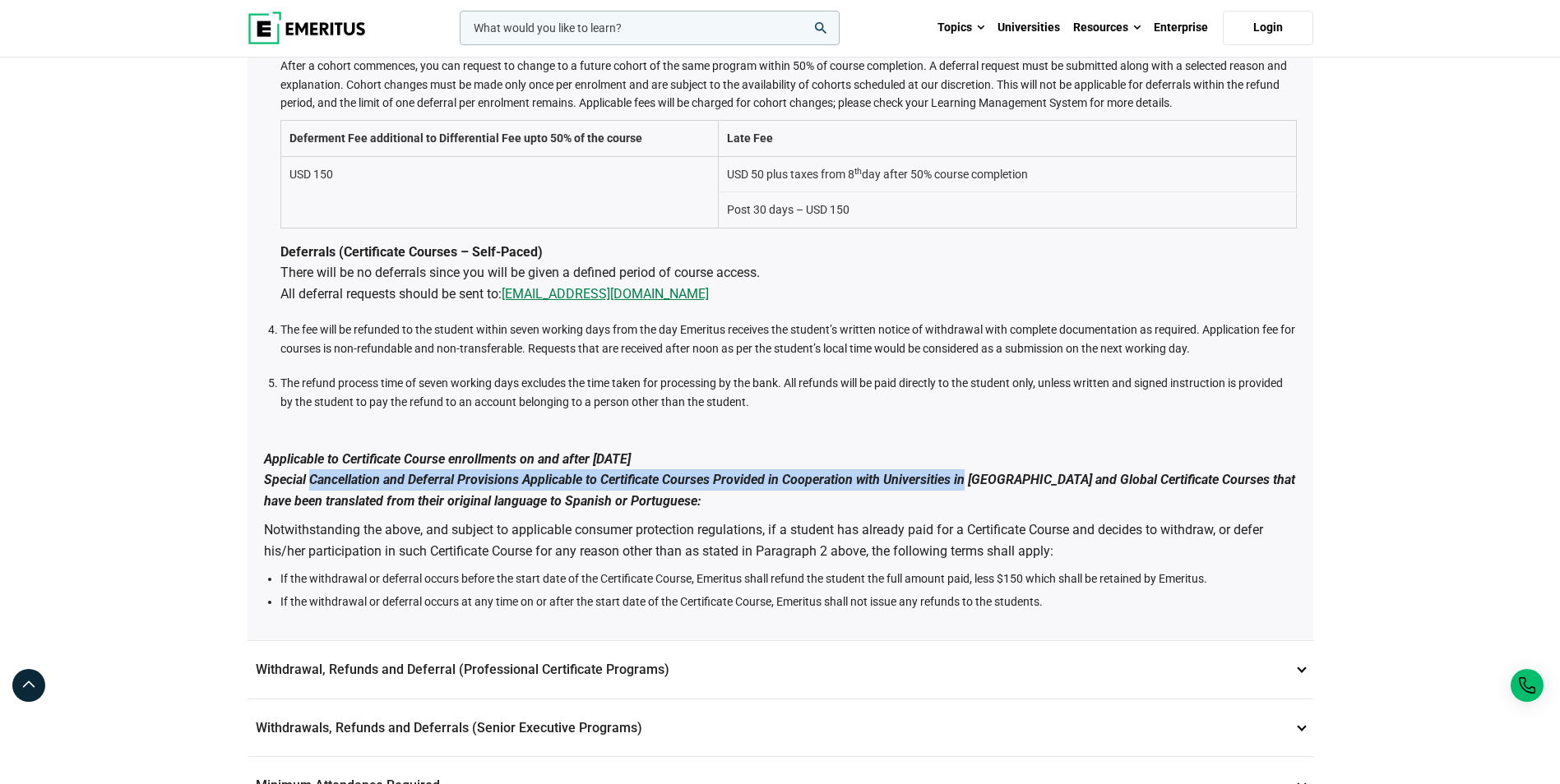
drag, startPoint x: 305, startPoint y: 480, endPoint x: 957, endPoint y: 474, distance: 652.0
click at [957, 474] on b "Applicable to Certificate Course enrollments on and after [DATE] Special Cancel…" at bounding box center [779, 479] width 1031 height 58
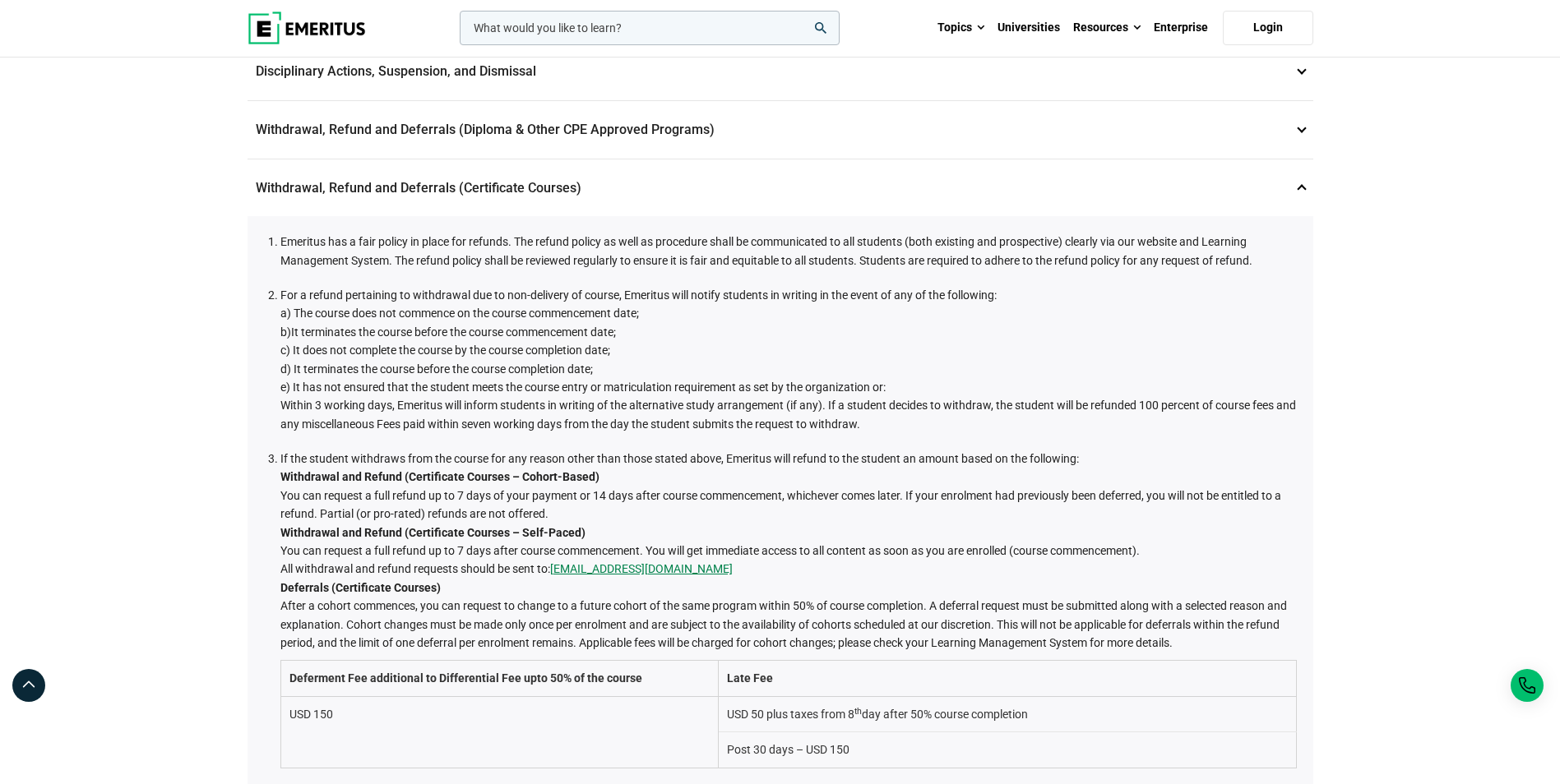
scroll to position [423, 0]
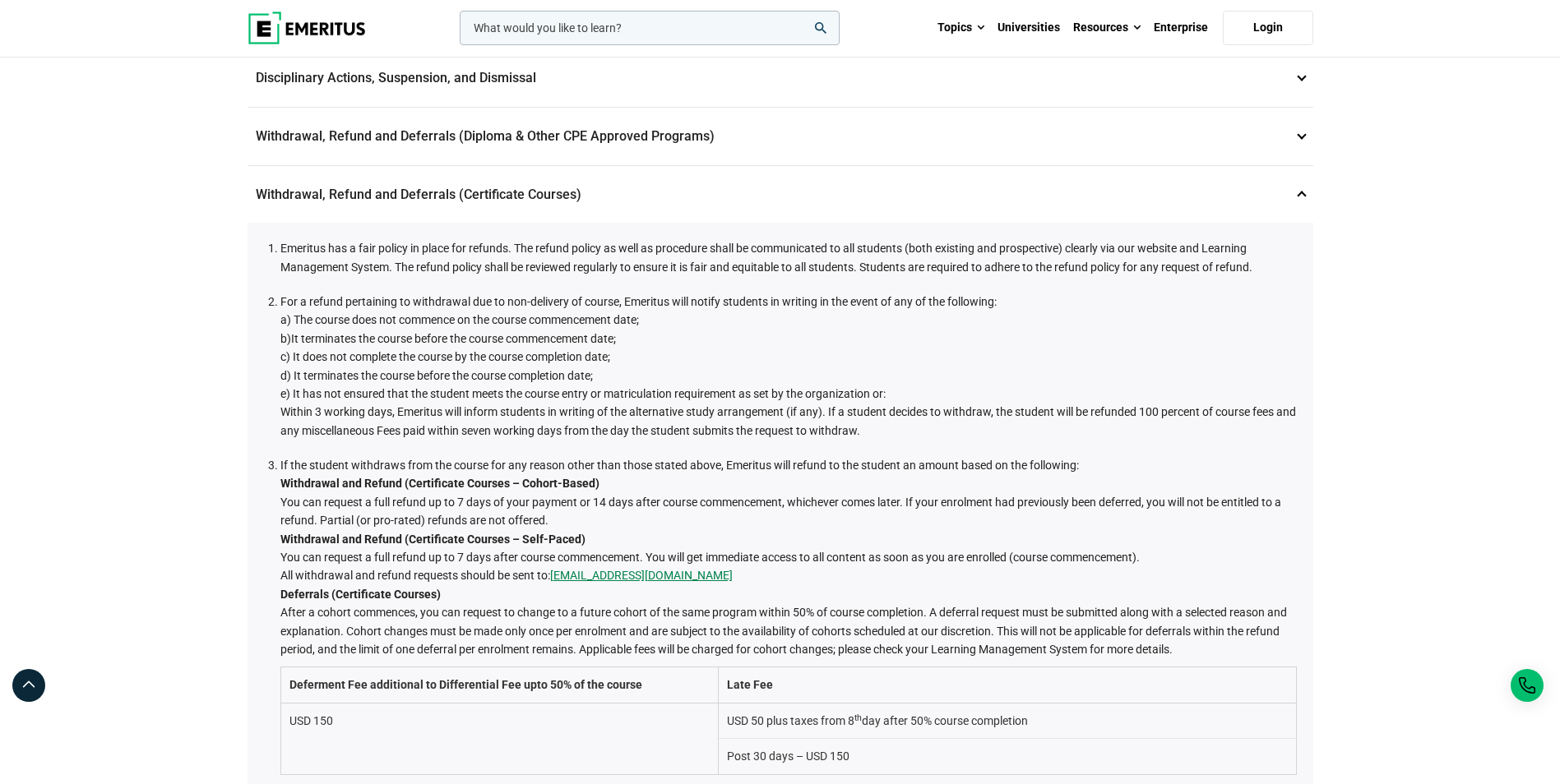
click at [1070, 200] on p "Withdrawal, Refund and Deferrals (Certificate Courses) 7" at bounding box center [781, 194] width 1066 height 58
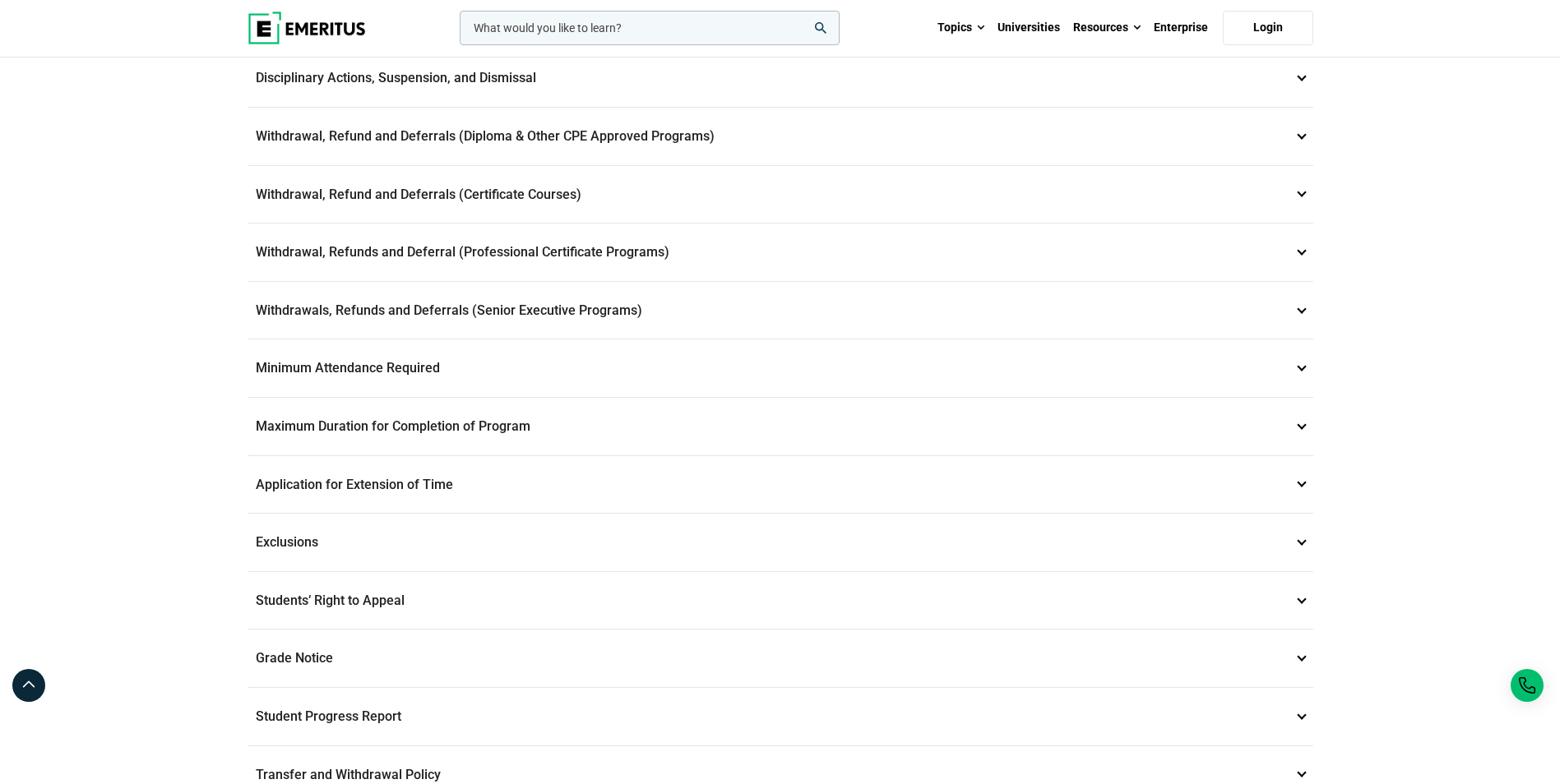
click at [669, 311] on p "Withdrawals, Refunds and Deferrals (Senior Executive Programs) 9" at bounding box center [781, 310] width 1066 height 58
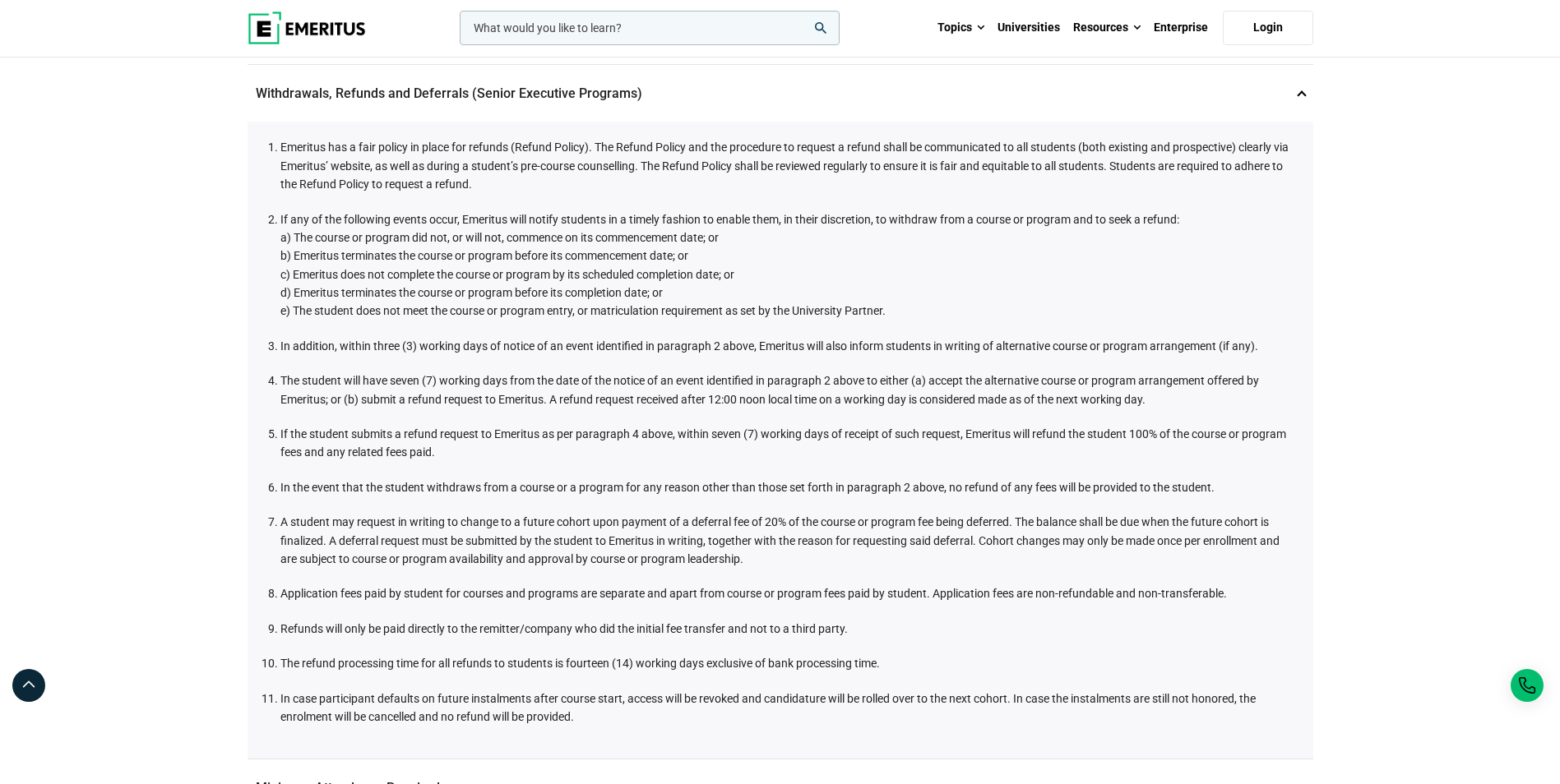
scroll to position [658, 0]
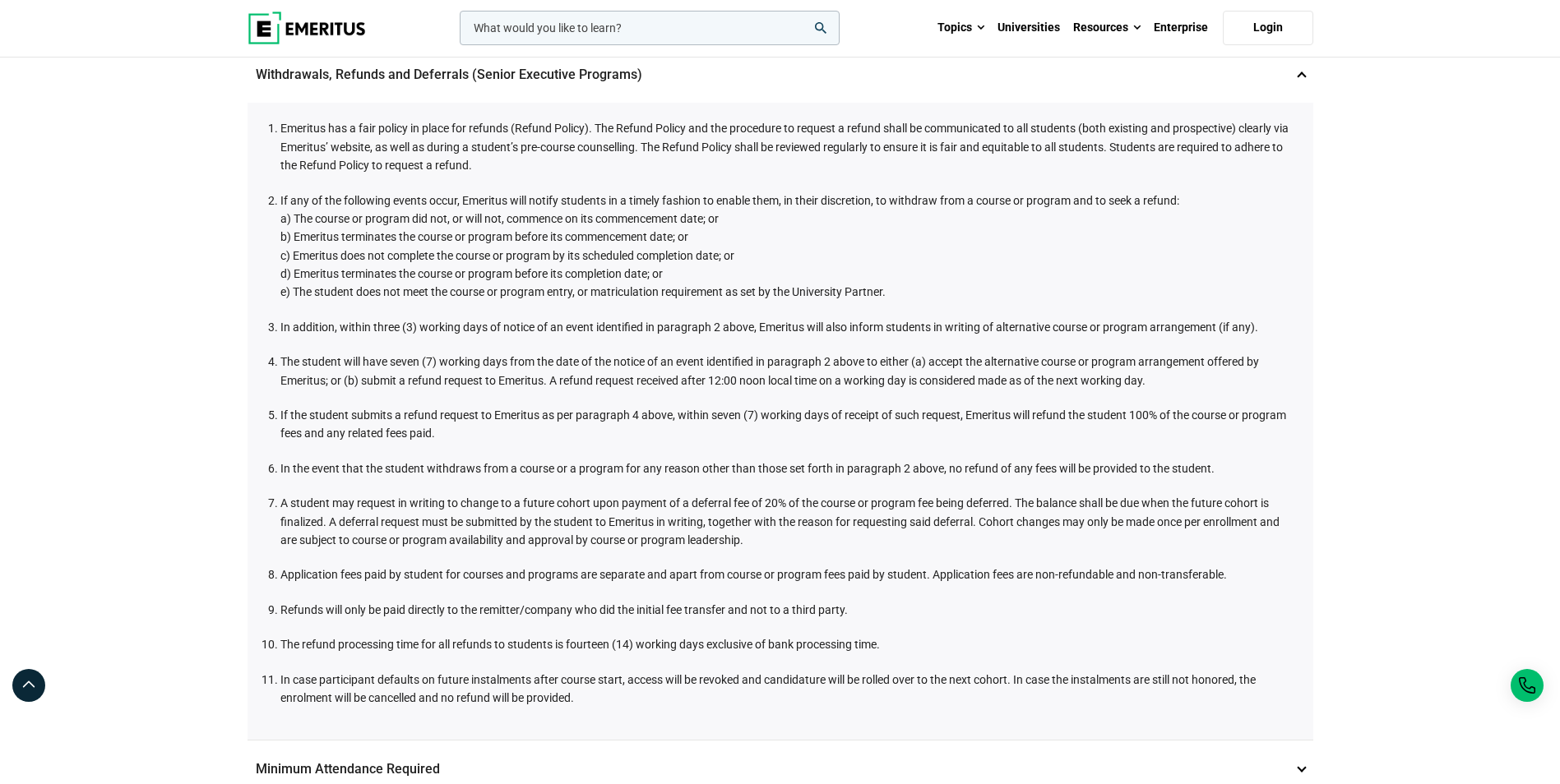
click at [490, 359] on li "The student will have seven (7) working days from the date of the notice of an …" at bounding box center [788, 372] width 1017 height 37
click at [550, 358] on li "The student will have seven (7) working days from the date of the notice of an …" at bounding box center [788, 372] width 1017 height 37
drag, startPoint x: 308, startPoint y: 203, endPoint x: 500, endPoint y: 202, distance: 192.0
click at [500, 202] on li "If any of the following events occur, Emeritus will notify students in a timely…" at bounding box center [788, 247] width 1017 height 110
drag, startPoint x: 500, startPoint y: 202, endPoint x: 604, endPoint y: 202, distance: 104.0
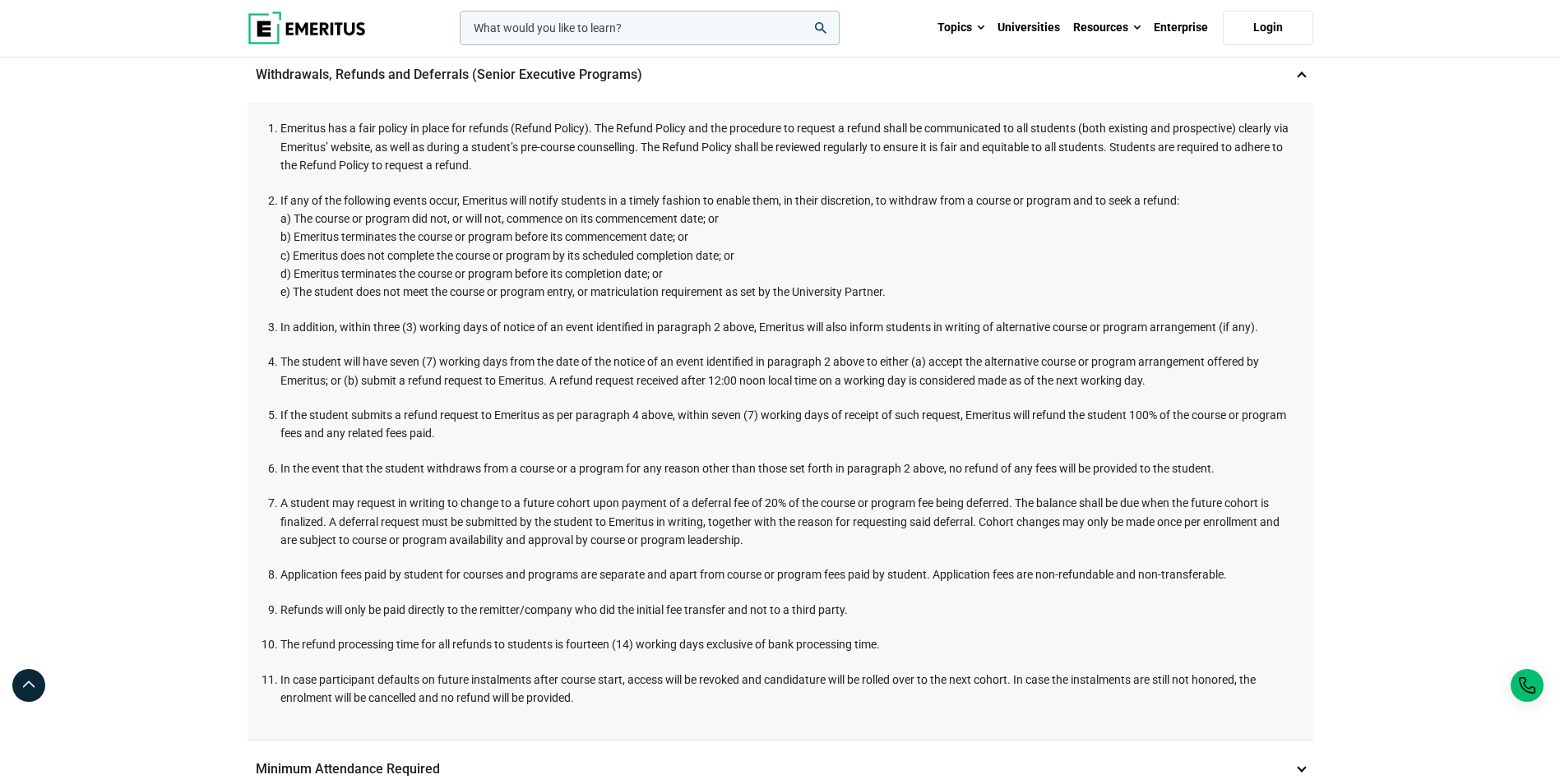
click at [604, 202] on li "If any of the following events occur, Emeritus will notify students in a timely…" at bounding box center [788, 247] width 1017 height 110
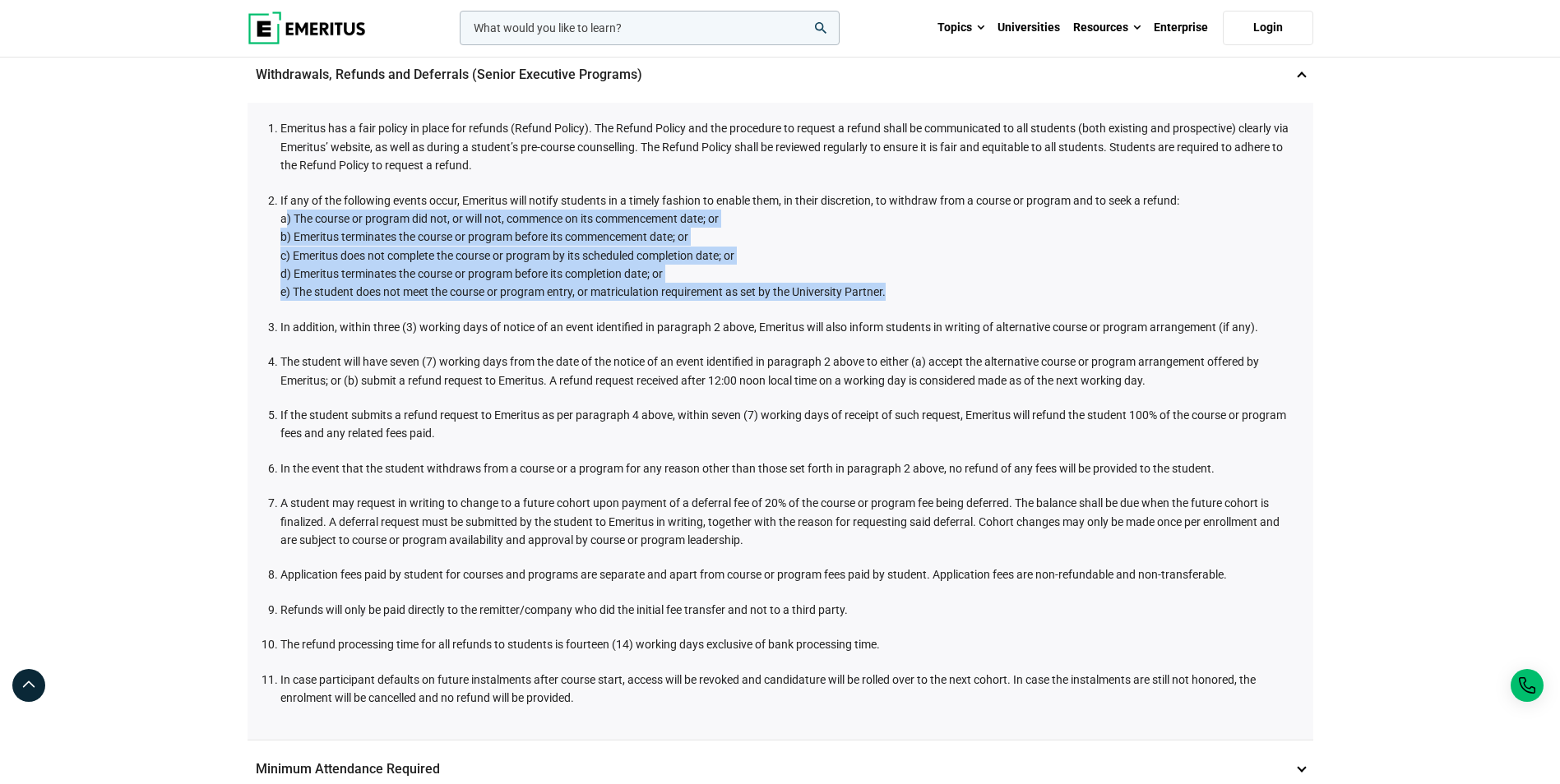
drag, startPoint x: 285, startPoint y: 213, endPoint x: 895, endPoint y: 289, distance: 614.7
click at [895, 289] on li "If any of the following events occur, Emeritus will notify students in a timely…" at bounding box center [788, 247] width 1017 height 110
drag, startPoint x: 895, startPoint y: 289, endPoint x: 822, endPoint y: 263, distance: 77.5
click at [822, 263] on li "If any of the following events occur, Emeritus will notify students in a timely…" at bounding box center [788, 247] width 1017 height 110
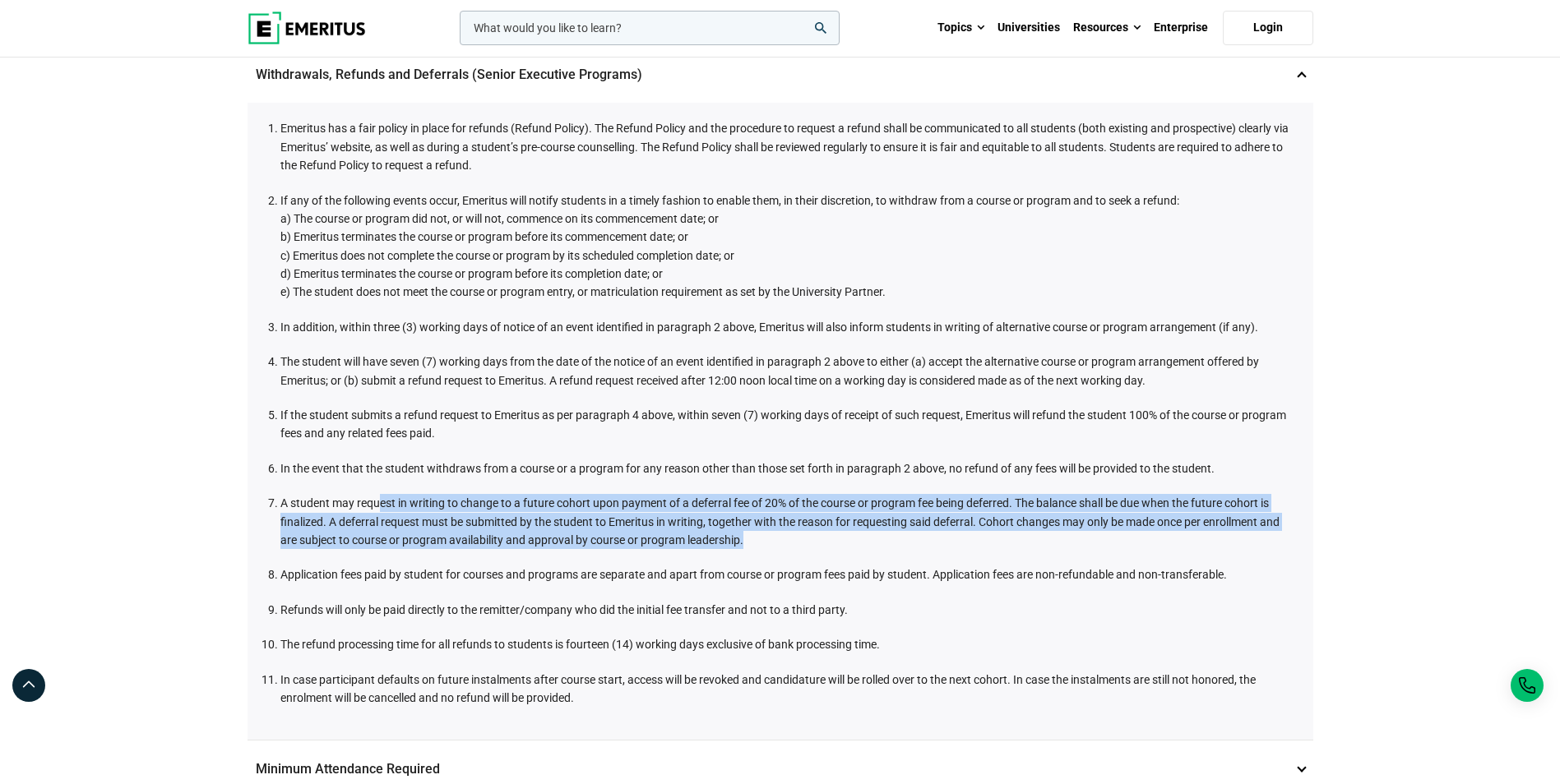
drag, startPoint x: 802, startPoint y: 535, endPoint x: 379, endPoint y: 499, distance: 424.5
click at [379, 499] on li "A student may request in writing to change to a future cohort upon payment of a…" at bounding box center [788, 522] width 1017 height 55
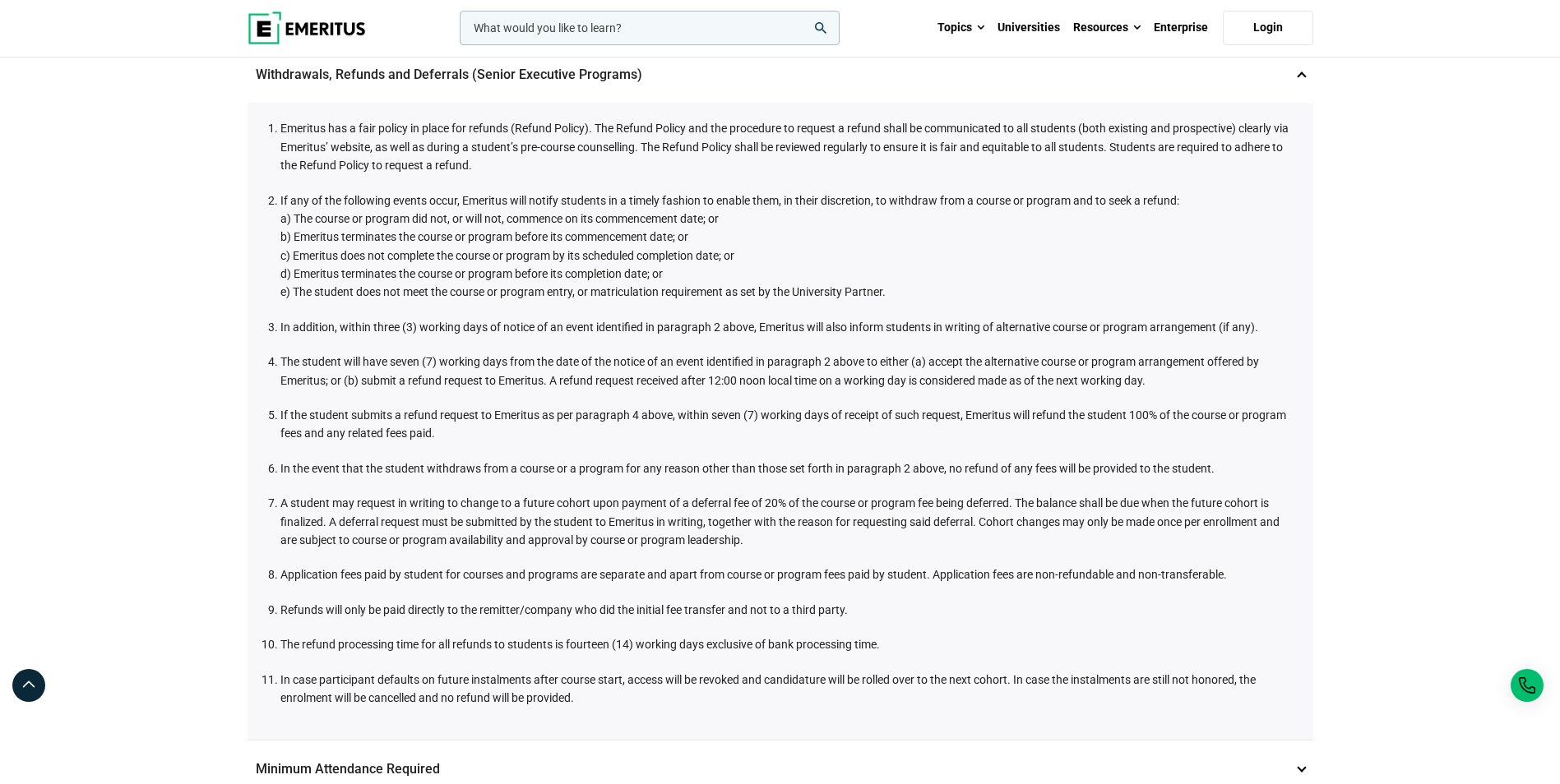
drag, startPoint x: 379, startPoint y: 499, endPoint x: 383, endPoint y: 568, distance: 69.1
click at [383, 568] on li "Application fees paid by student for courses and programs are separate and apar…" at bounding box center [788, 575] width 1017 height 18
drag, startPoint x: 356, startPoint y: 573, endPoint x: 634, endPoint y: 576, distance: 278.0
click at [634, 576] on li "Application fees paid by student for courses and programs are separate and apar…" at bounding box center [788, 575] width 1017 height 18
click at [1053, 505] on li "A student may request in writing to change to a future cohort upon payment of a…" at bounding box center [788, 522] width 1017 height 55
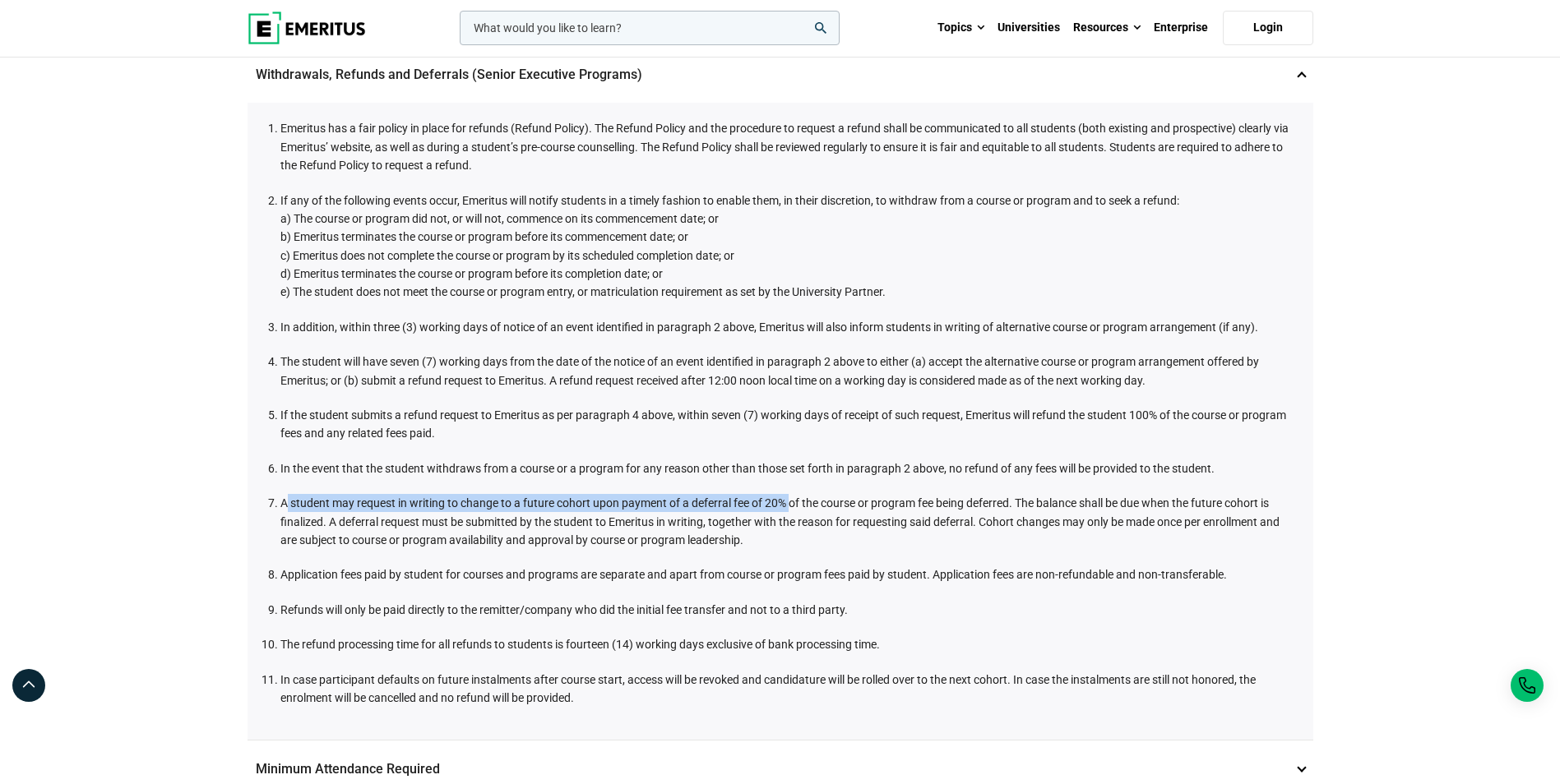
drag, startPoint x: 289, startPoint y: 501, endPoint x: 792, endPoint y: 505, distance: 503.0
click at [792, 505] on li "A student may request in writing to change to a future cohort upon payment of a…" at bounding box center [788, 522] width 1017 height 55
drag, startPoint x: 792, startPoint y: 505, endPoint x: 745, endPoint y: 541, distance: 59.2
click at [772, 531] on li "A student may request in writing to change to a future cohort upon payment of a…" at bounding box center [788, 522] width 1017 height 55
click at [750, 546] on li "A student may request in writing to change to a future cohort upon payment of a…" at bounding box center [788, 522] width 1017 height 55
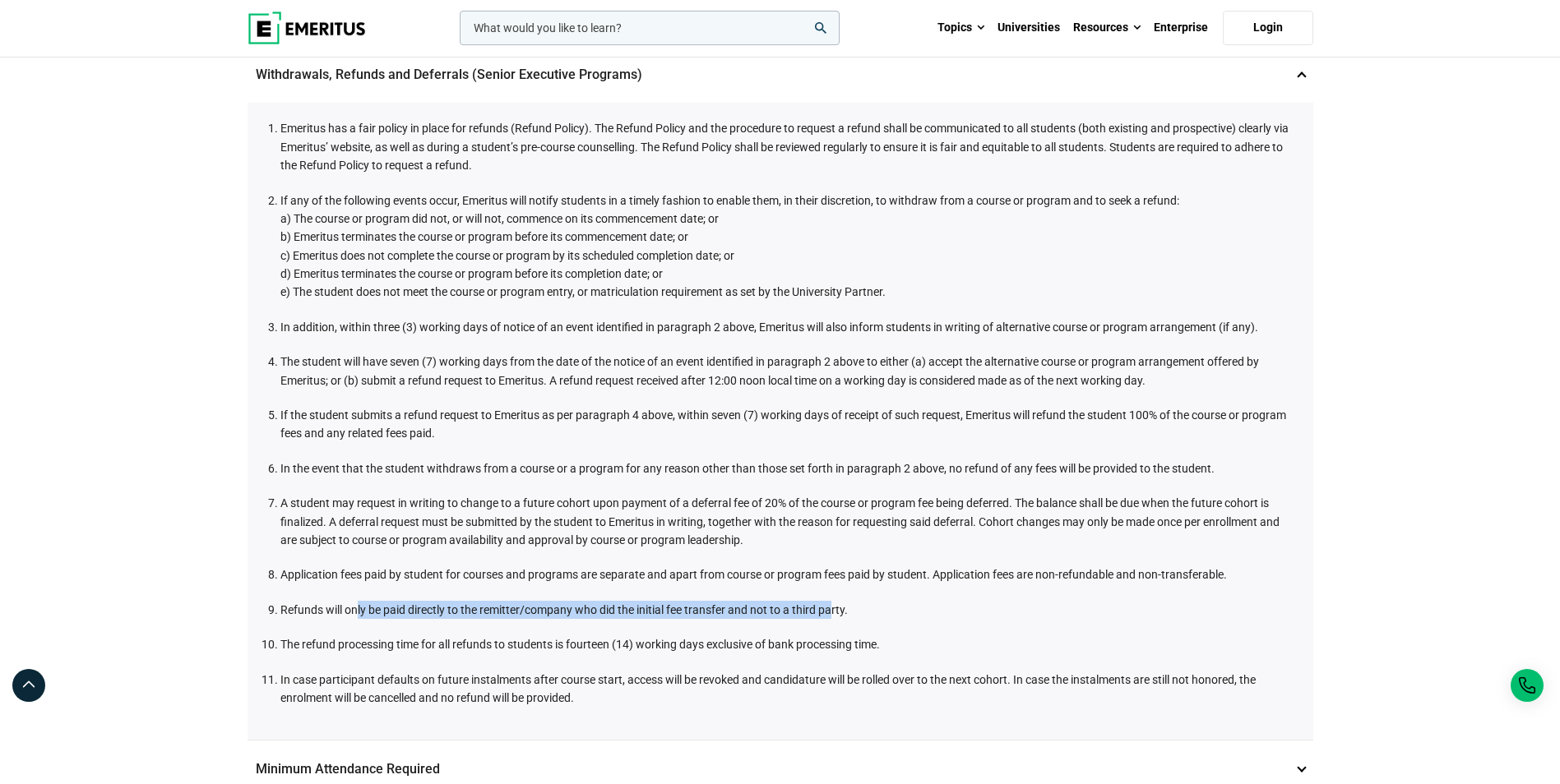
drag, startPoint x: 357, startPoint y: 608, endPoint x: 830, endPoint y: 596, distance: 473.2
click at [830, 596] on ol "Emeritus has a fair policy in place for refunds (Refund Policy). The Refund Pol…" at bounding box center [784, 412] width 1024 height 588
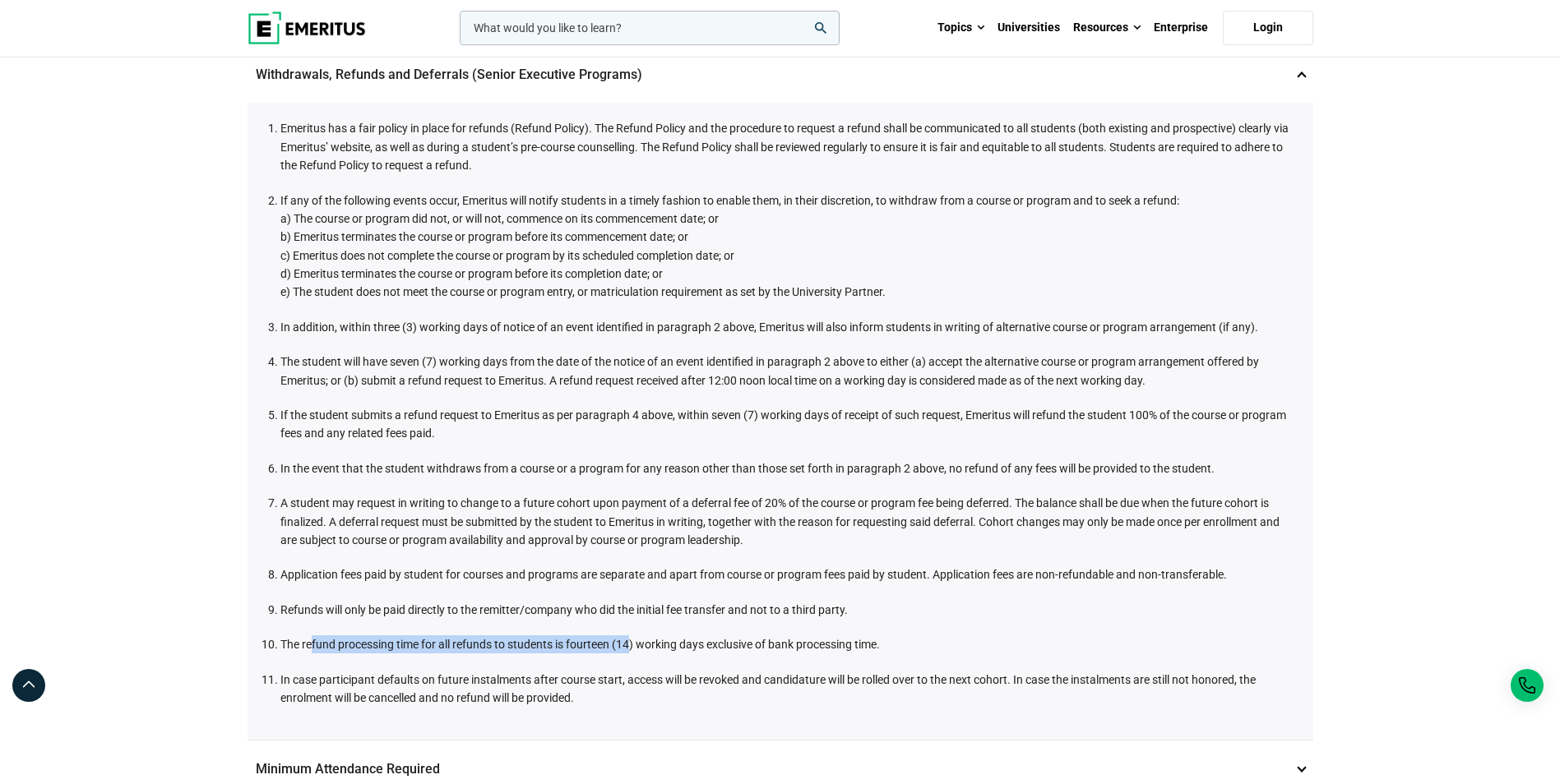
drag, startPoint x: 309, startPoint y: 639, endPoint x: 633, endPoint y: 642, distance: 324.0
click at [633, 642] on li "The refund processing time for all refunds to students is fourteen (14) working…" at bounding box center [788, 645] width 1017 height 18
drag, startPoint x: 633, startPoint y: 642, endPoint x: 671, endPoint y: 643, distance: 38.0
click at [671, 643] on li "The refund processing time for all refunds to students is fourteen (14) working…" at bounding box center [788, 645] width 1017 height 18
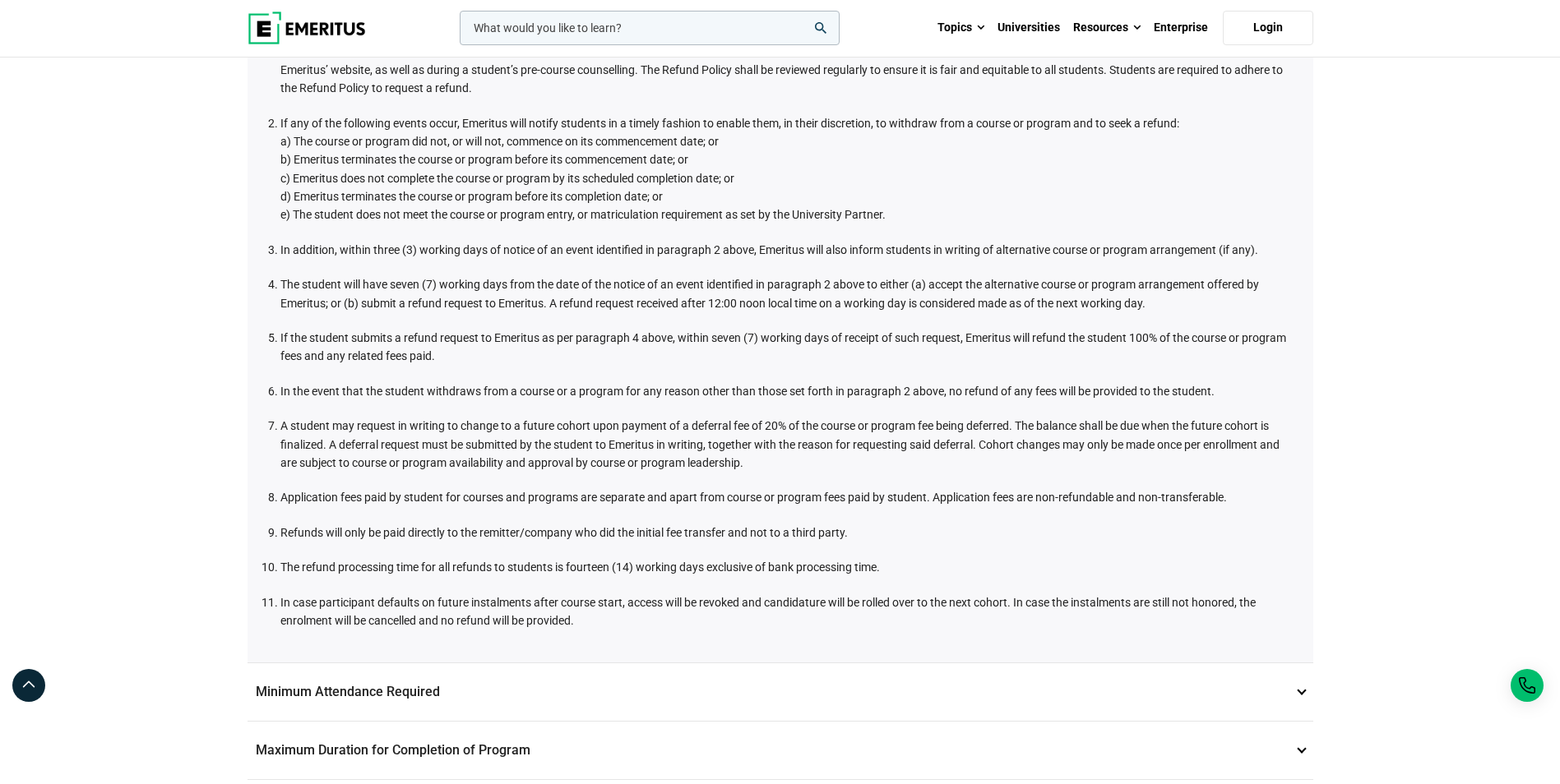
scroll to position [764, 0]
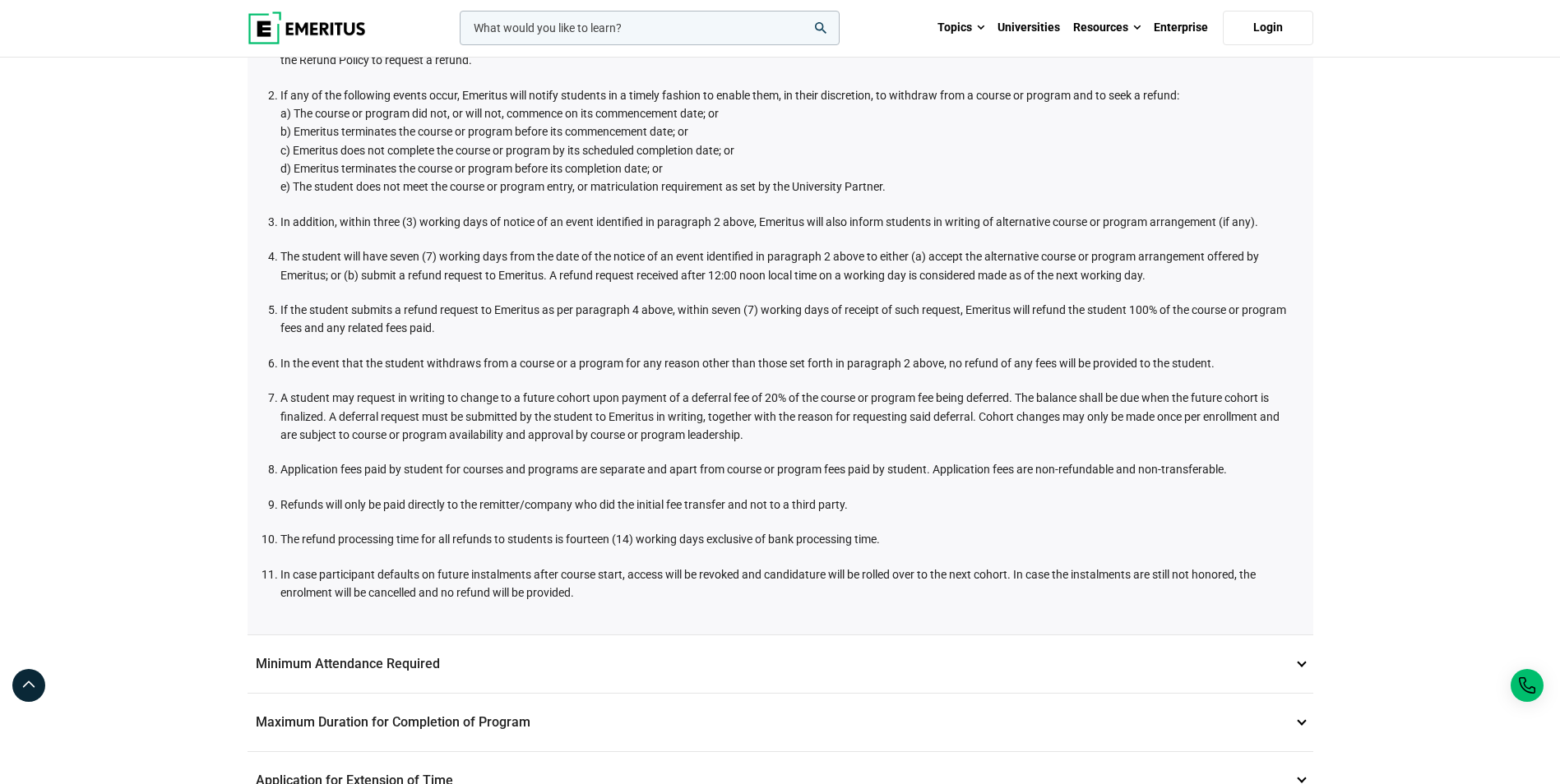
drag, startPoint x: 293, startPoint y: 389, endPoint x: 280, endPoint y: 389, distance: 13.0
click at [286, 389] on li "A student may request in writing to change to a future cohort upon payment of a…" at bounding box center [788, 417] width 1017 height 55
click at [280, 389] on li "A student may request in writing to change to a future cohort upon payment of a…" at bounding box center [788, 417] width 1017 height 55
click at [340, 392] on li "A student may request in writing to change to a future cohort upon payment of a…" at bounding box center [788, 417] width 1017 height 55
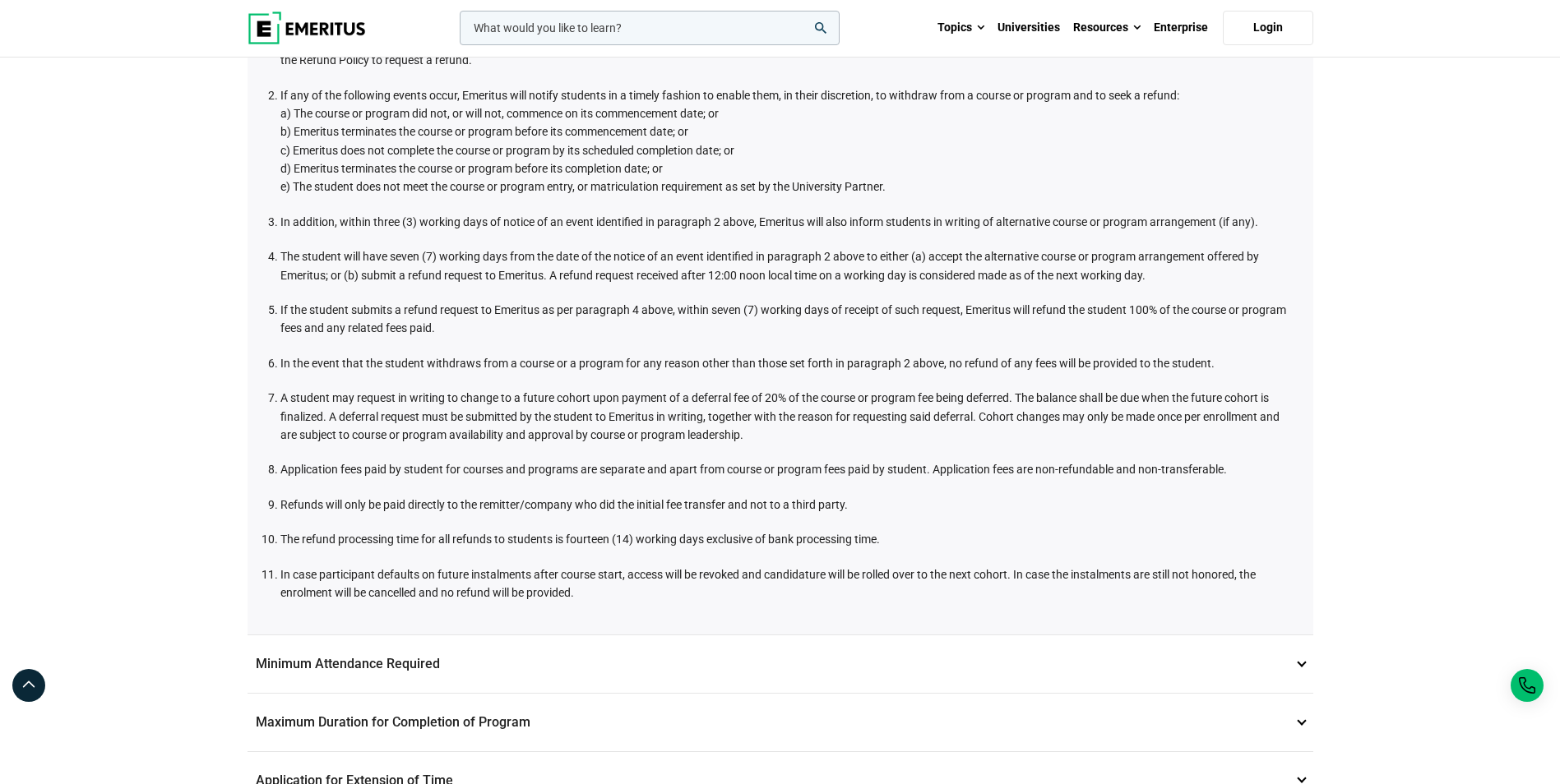
click at [767, 427] on li "A student may request in writing to change to a future cohort upon payment of a…" at bounding box center [788, 417] width 1017 height 55
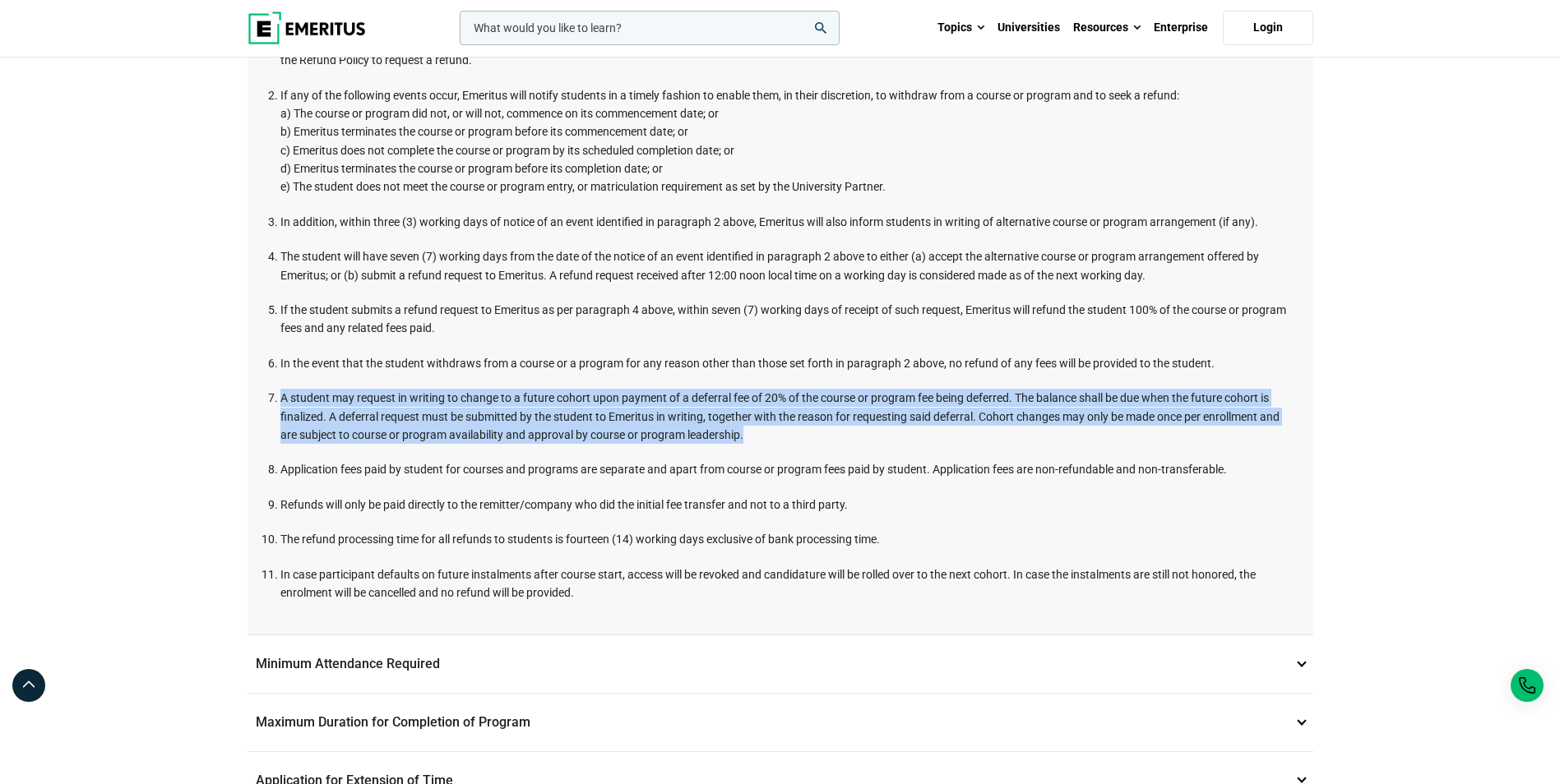
drag, startPoint x: 764, startPoint y: 435, endPoint x: 189, endPoint y: 377, distance: 577.9
click at [189, 377] on div "Student and Academic Policies Data Privacy 1 Emeritus is committed to maintaini…" at bounding box center [780, 238] width 1560 height 1888
